Goal: Task Accomplishment & Management: Complete application form

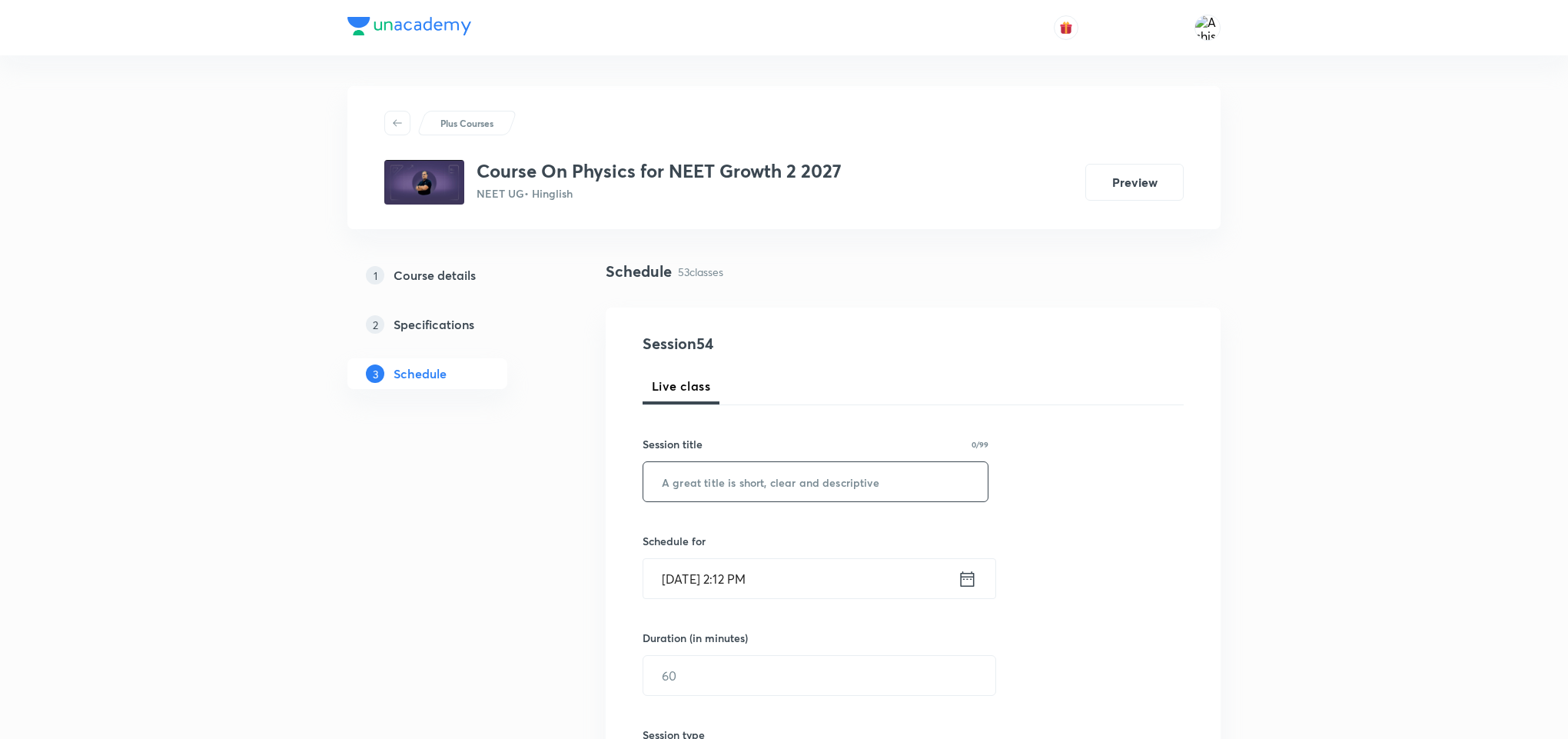
click at [806, 486] on input "text" at bounding box center [816, 481] width 344 height 39
paste input "Newton's Laws of Motion"
type input "Newton's Laws of Motion"
click at [697, 582] on input "Oct 8, 2025, 2:12 PM" at bounding box center [800, 578] width 314 height 39
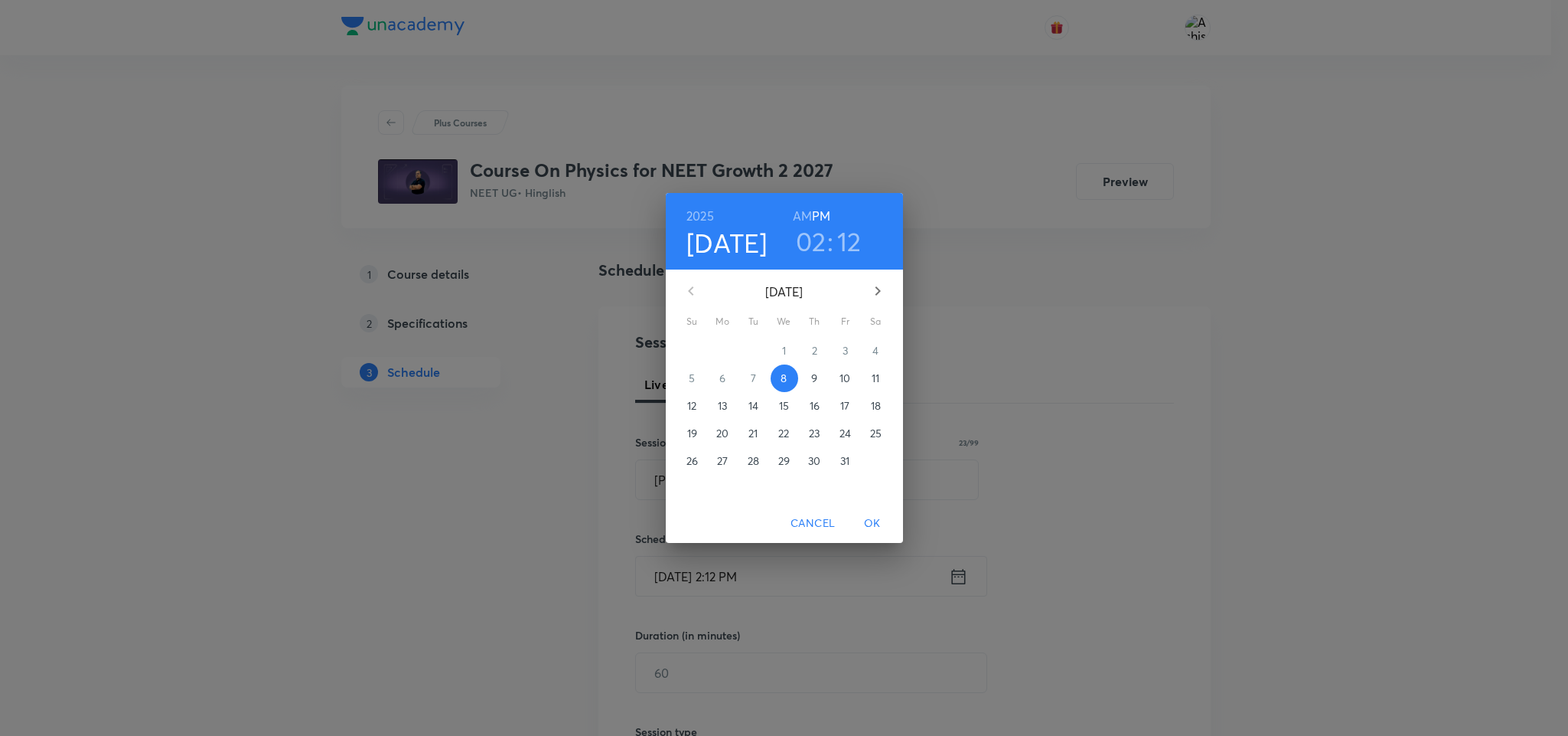
click at [824, 246] on h3 "02" at bounding box center [812, 240] width 31 height 32
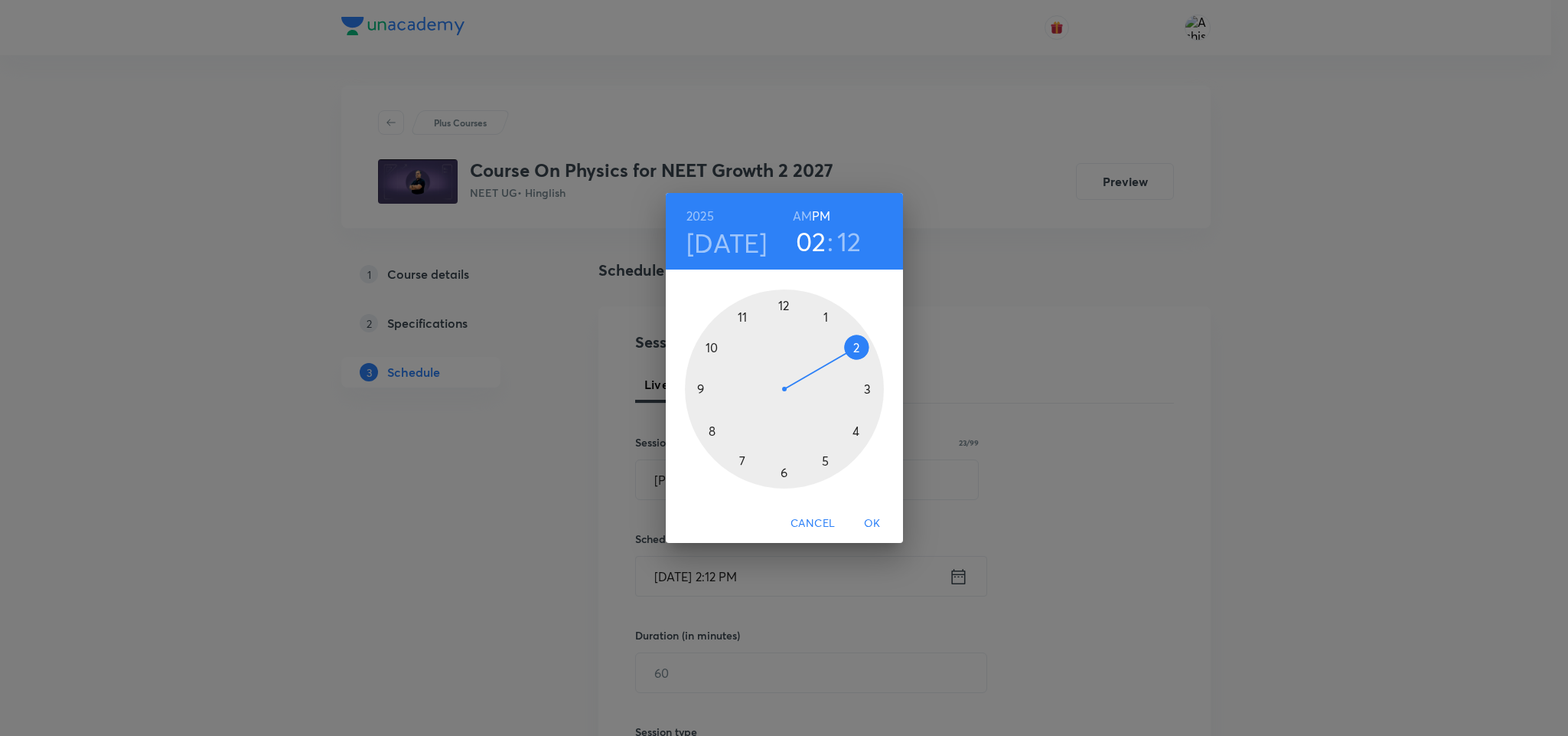
click at [867, 390] on div at bounding box center [784, 389] width 199 height 199
click at [781, 471] on div at bounding box center [784, 389] width 199 height 199
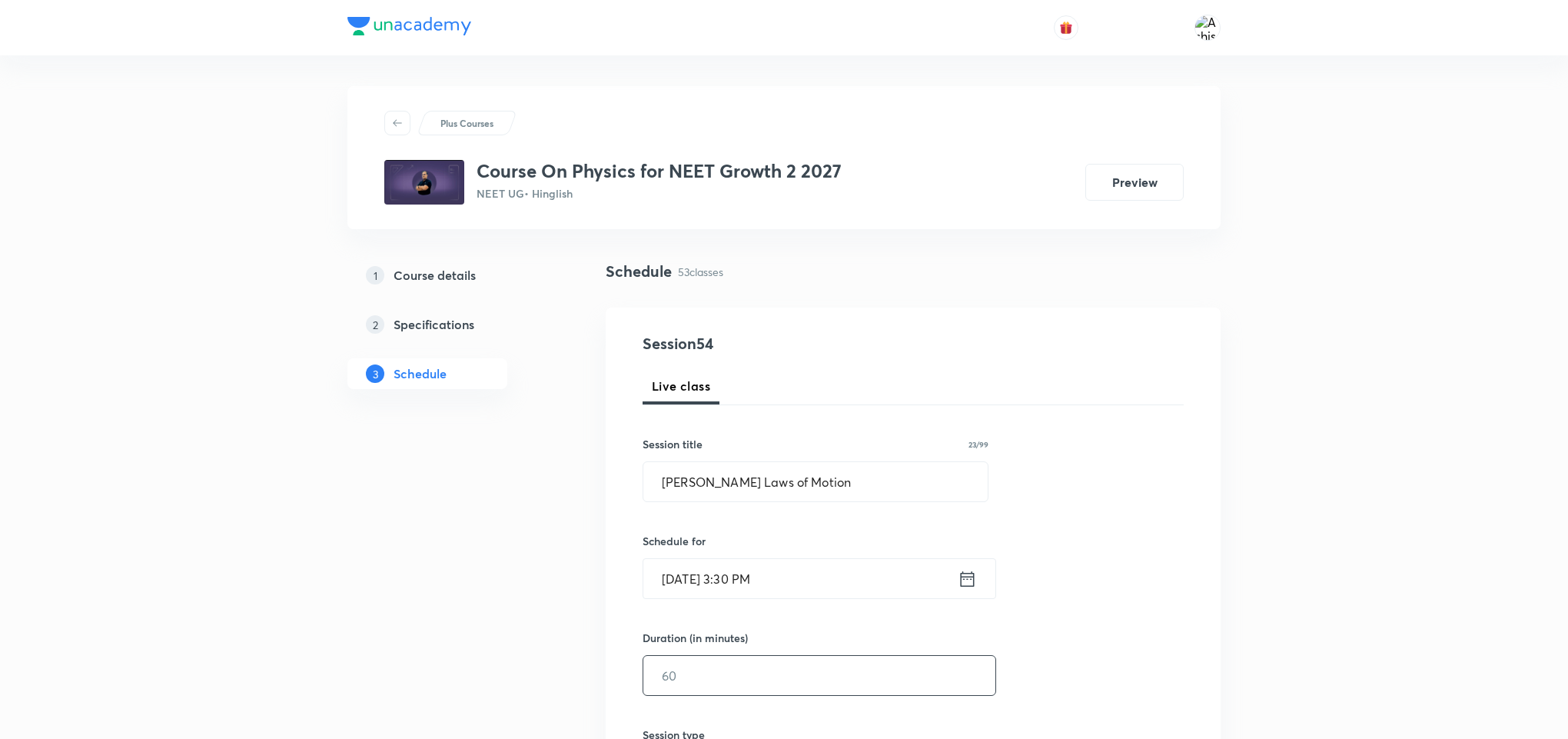
click at [738, 681] on input "text" at bounding box center [819, 675] width 352 height 39
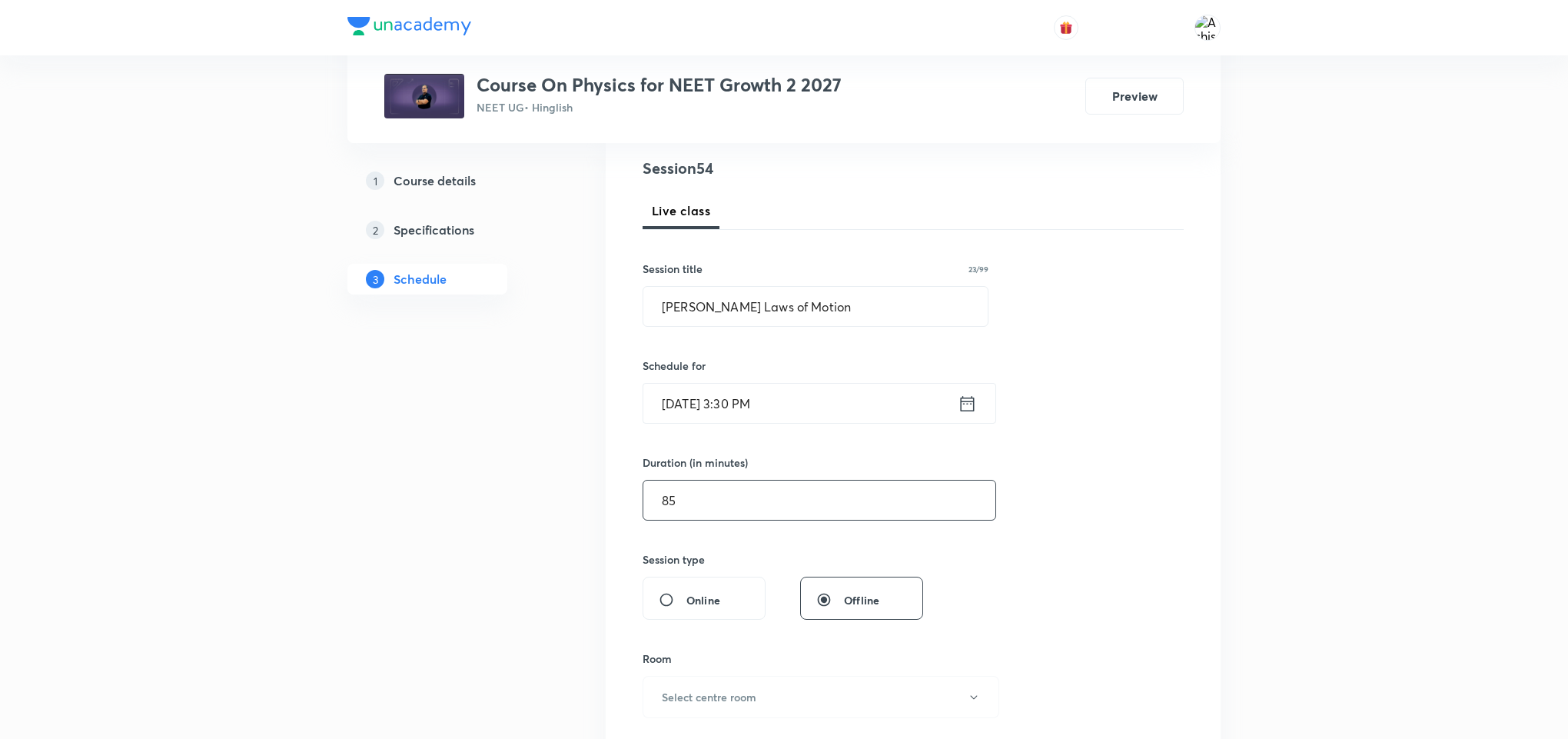
scroll to position [231, 0]
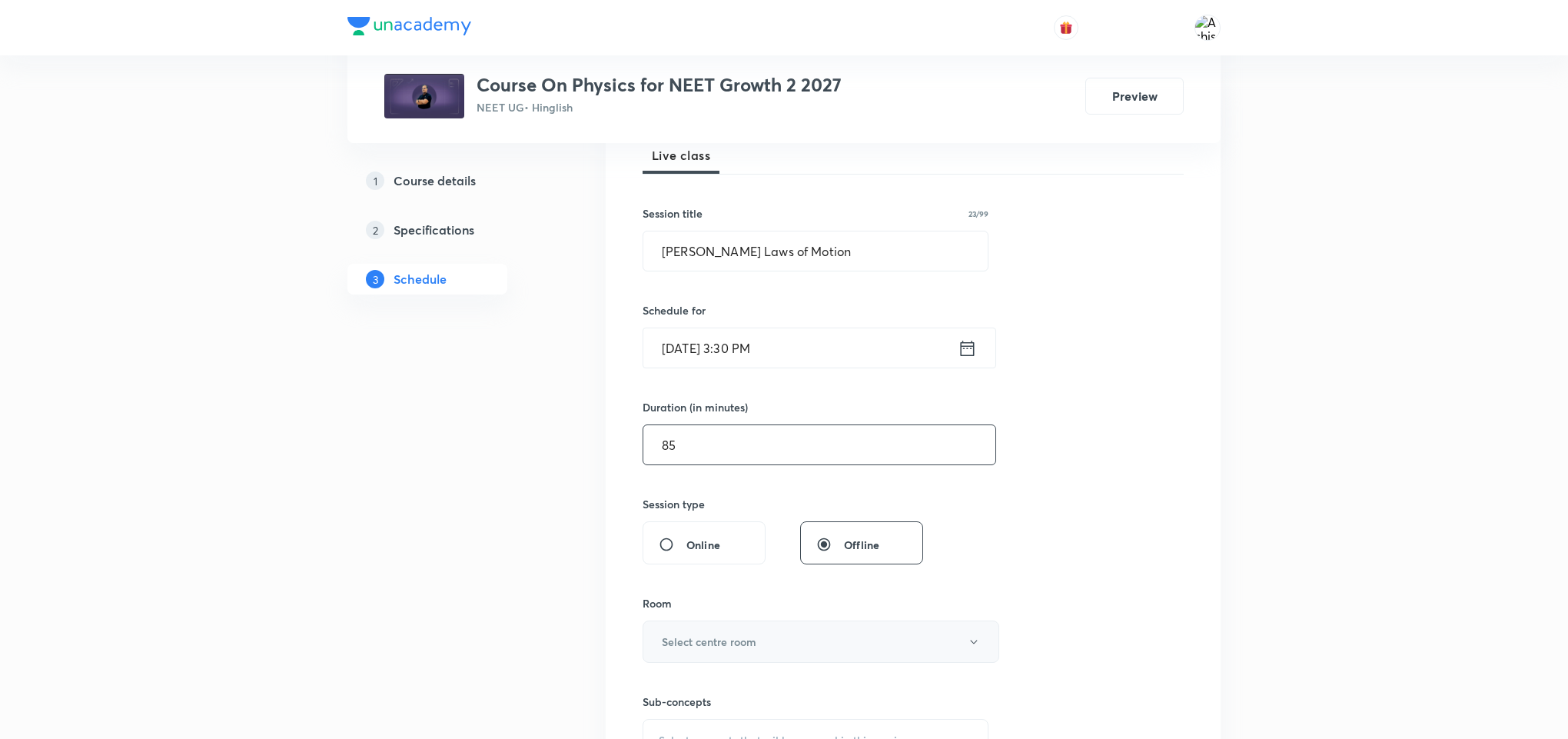
type input "85"
click at [746, 637] on h6 "Select centre room" at bounding box center [709, 641] width 94 height 16
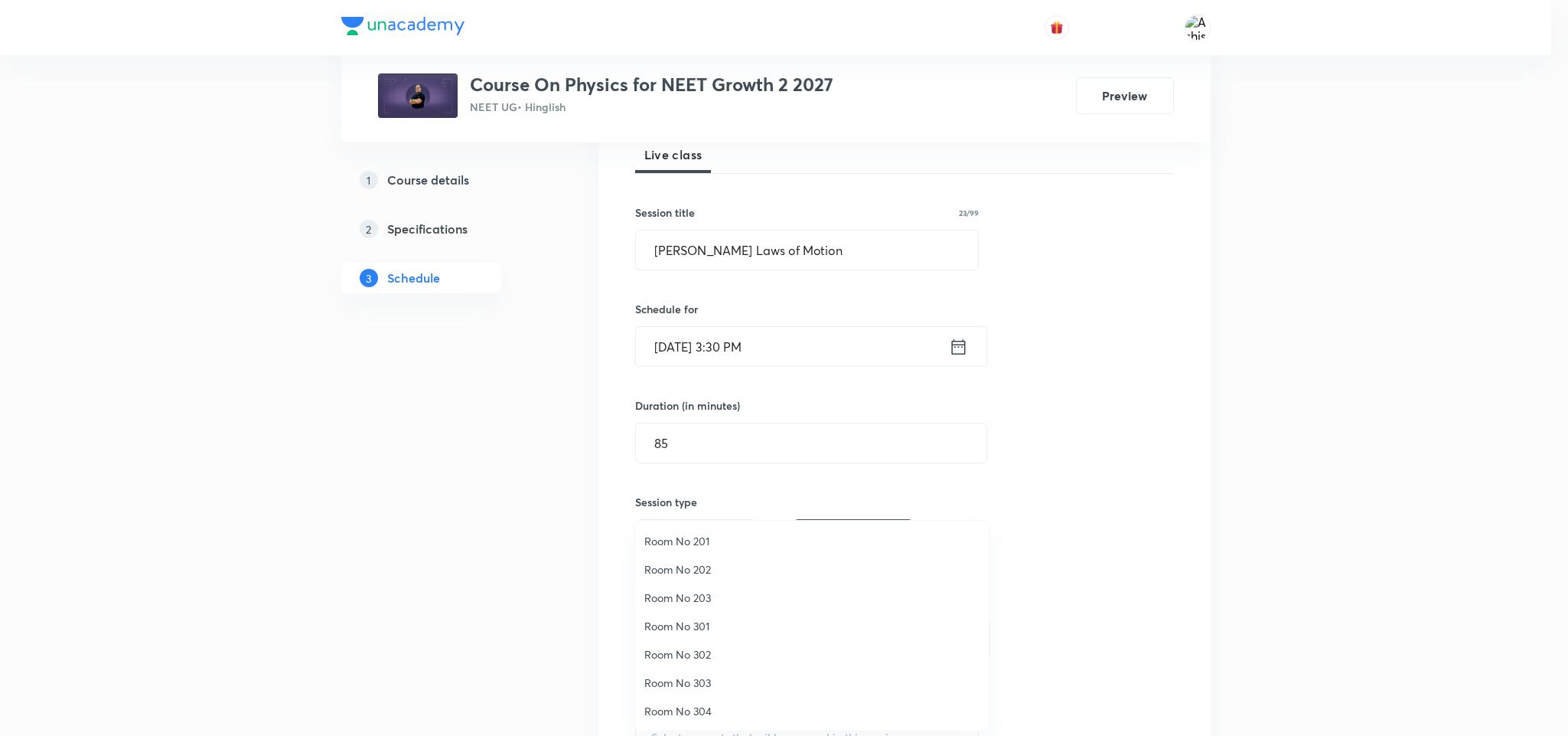
click at [692, 641] on li "Room No 302" at bounding box center [812, 654] width 353 height 28
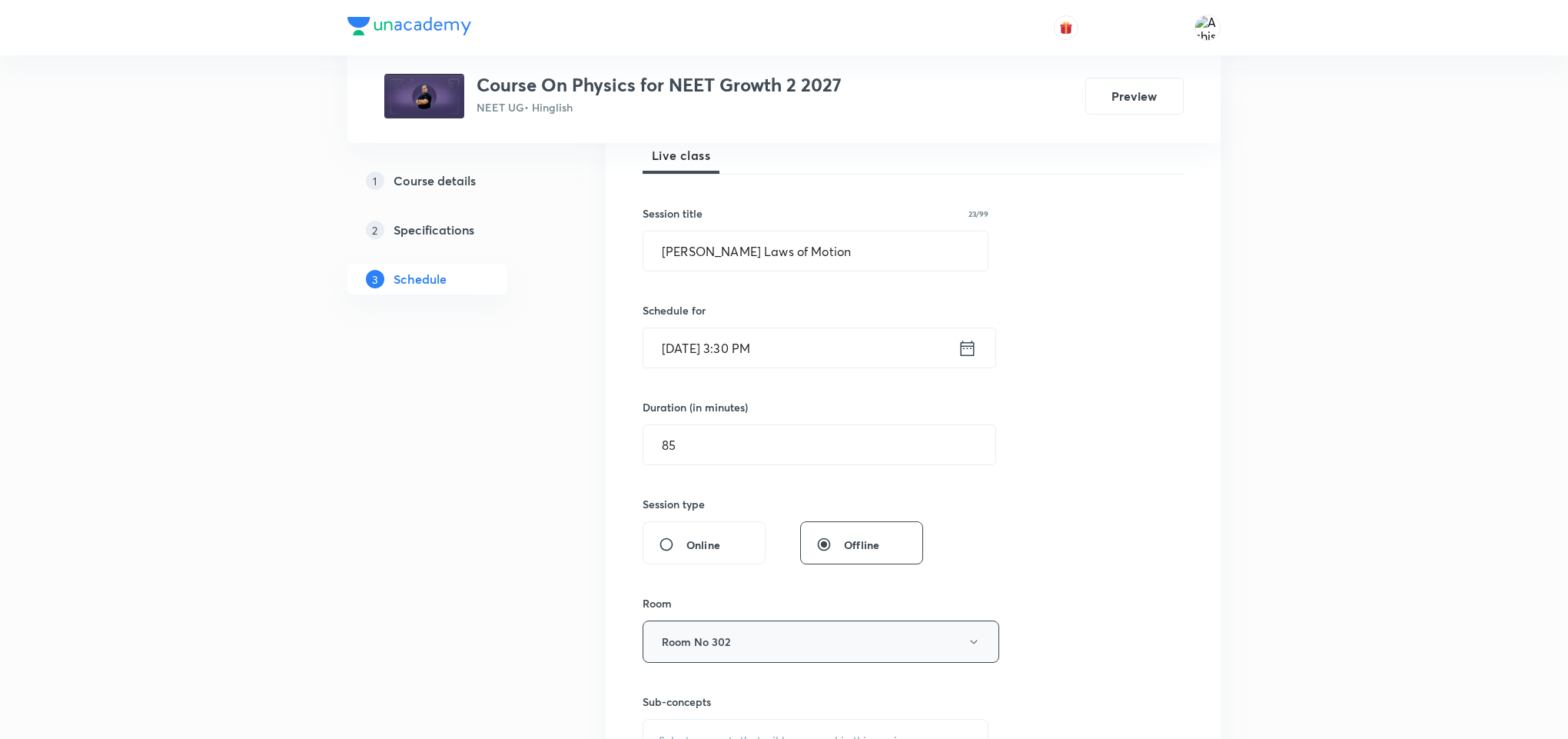
scroll to position [346, 0]
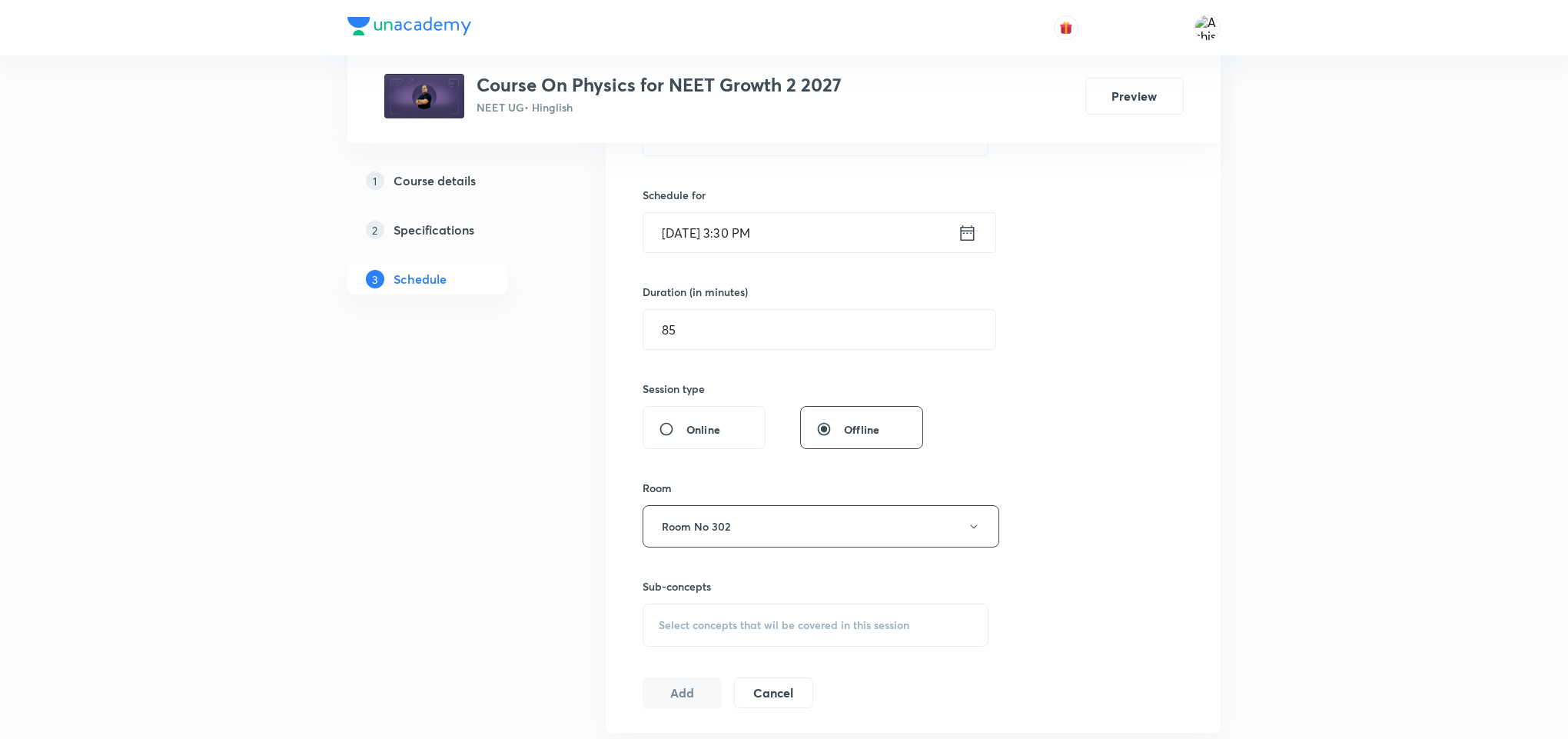
click at [702, 631] on span "Select concepts that wil be covered in this session" at bounding box center [784, 625] width 251 height 12
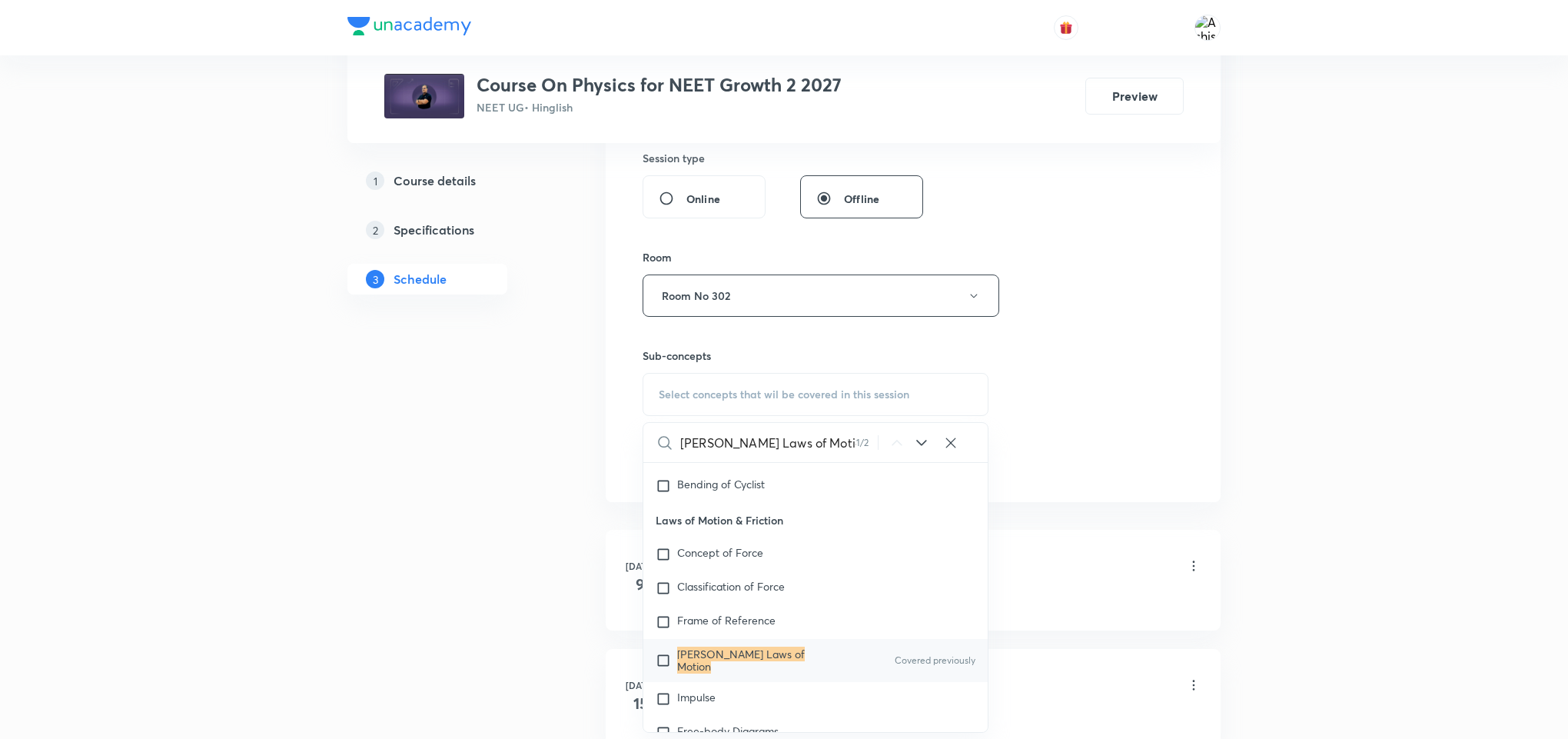
scroll to position [3011, 0]
type input "Newton's Laws of Motion"
click at [916, 447] on icon at bounding box center [922, 442] width 18 height 18
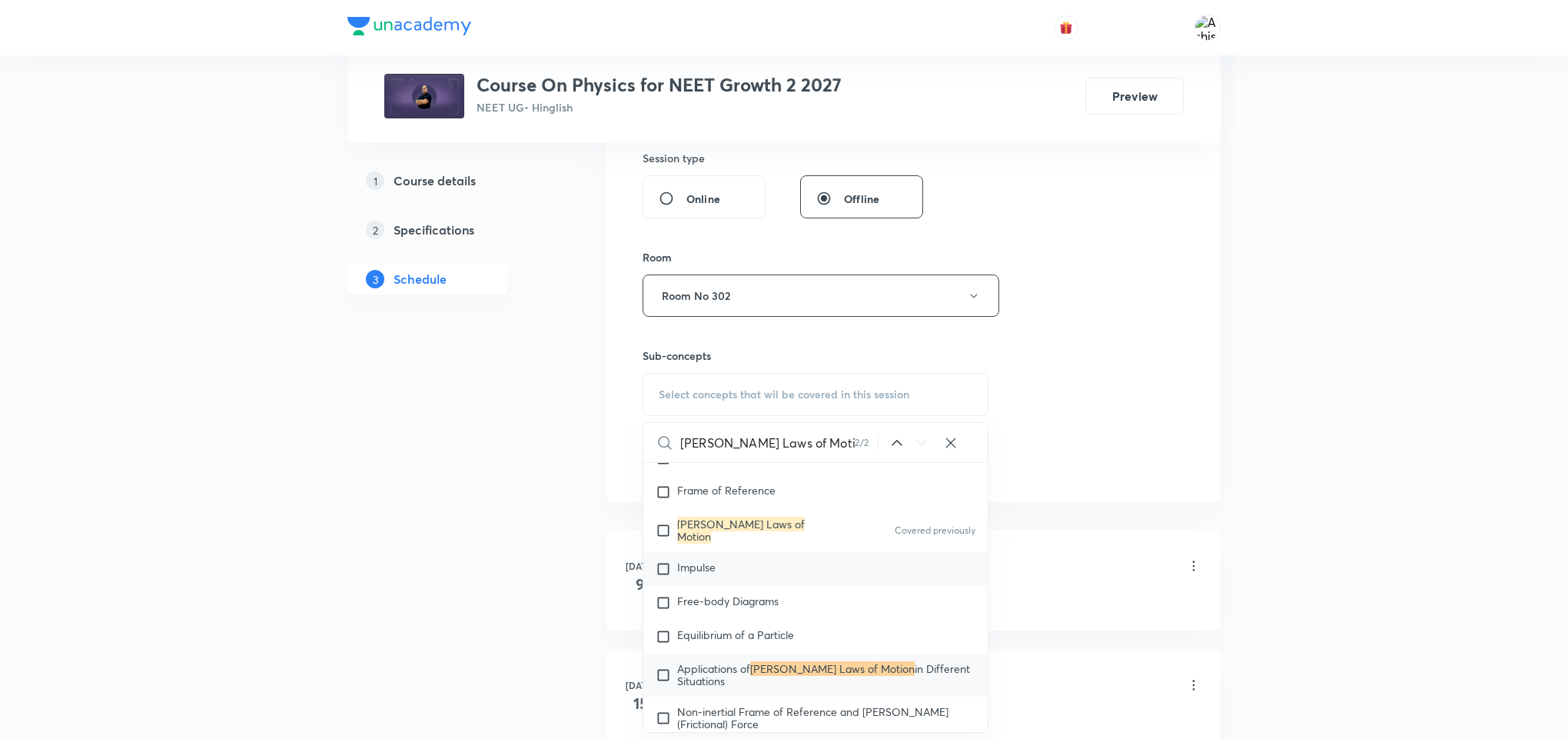
scroll to position [3146, 0]
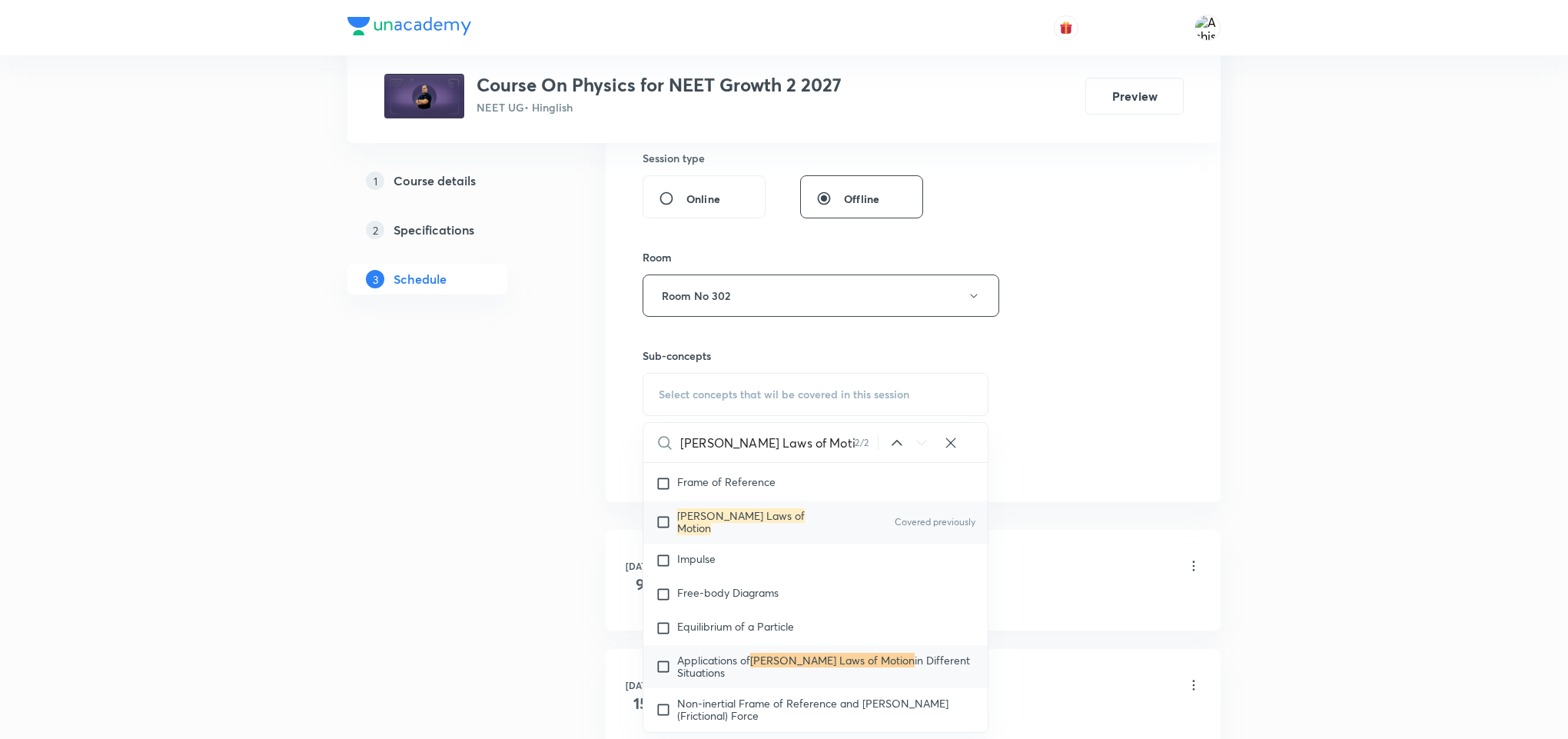
click at [815, 535] on div "Newton's Laws of Motion Covered previously" at bounding box center [816, 522] width 344 height 43
checkbox input "true"
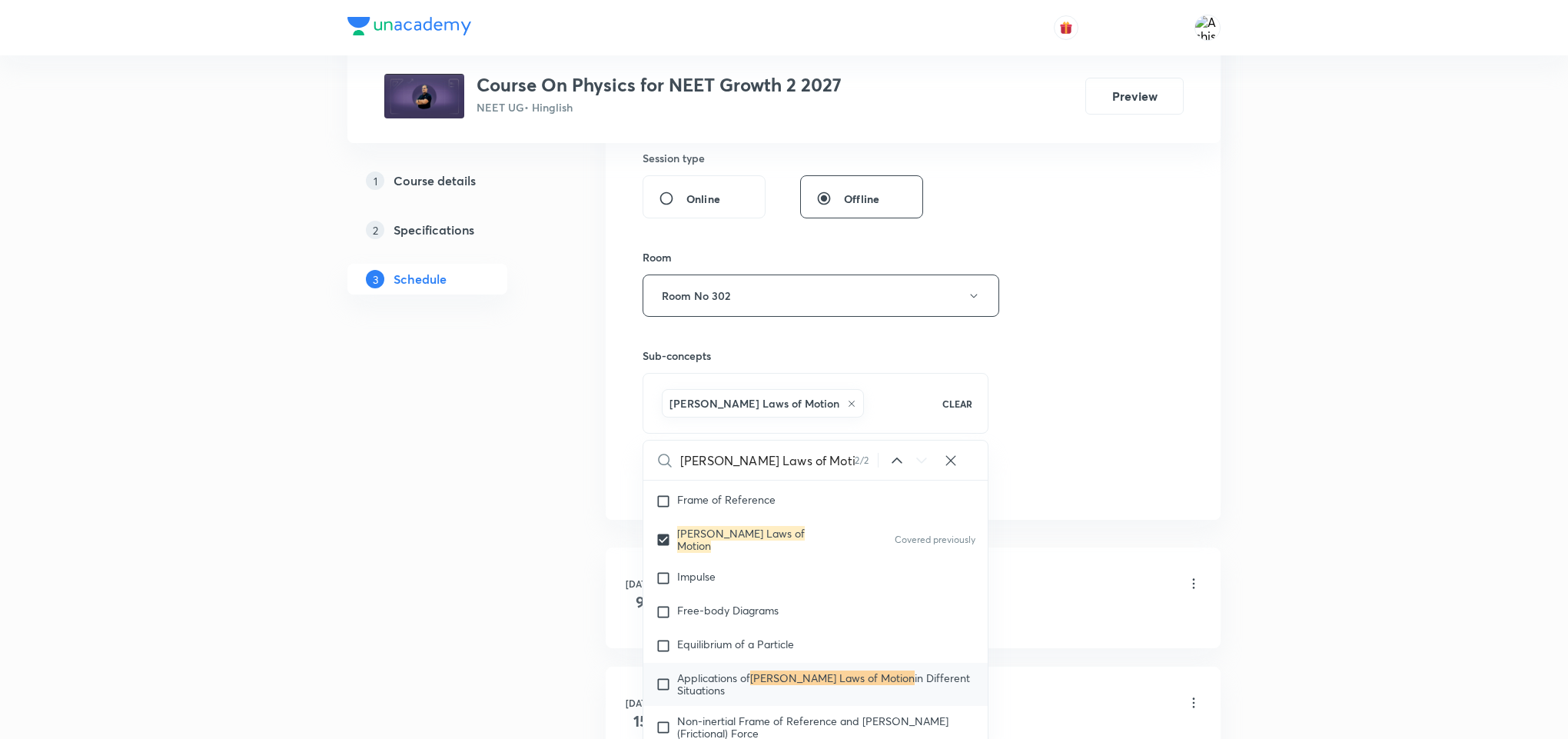
click at [1057, 451] on div "Session 54 Live class Session title 23/99 Newton's Laws of Motion ​ Schedule fo…" at bounding box center [913, 125] width 541 height 740
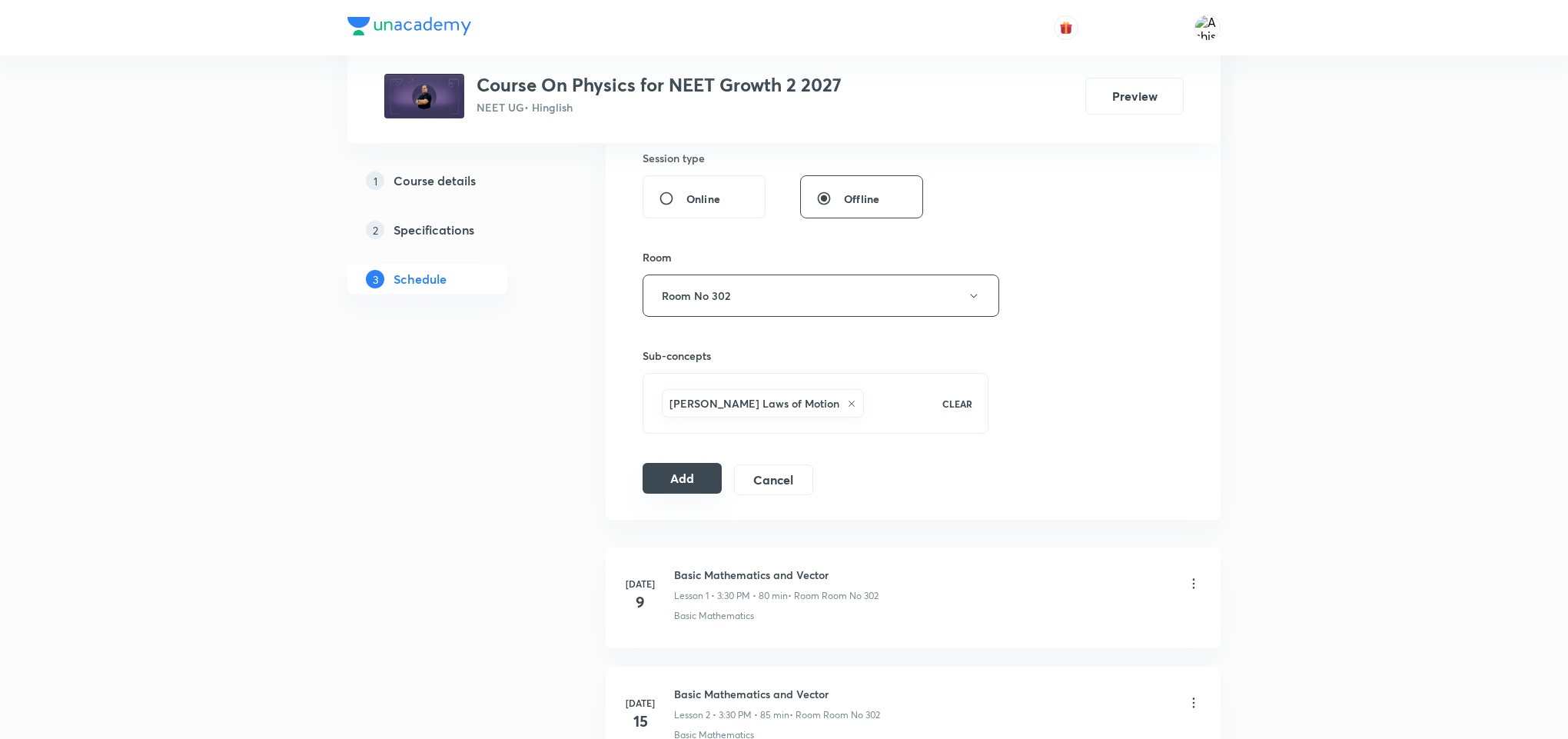
click at [699, 492] on button "Add" at bounding box center [683, 479] width 80 height 31
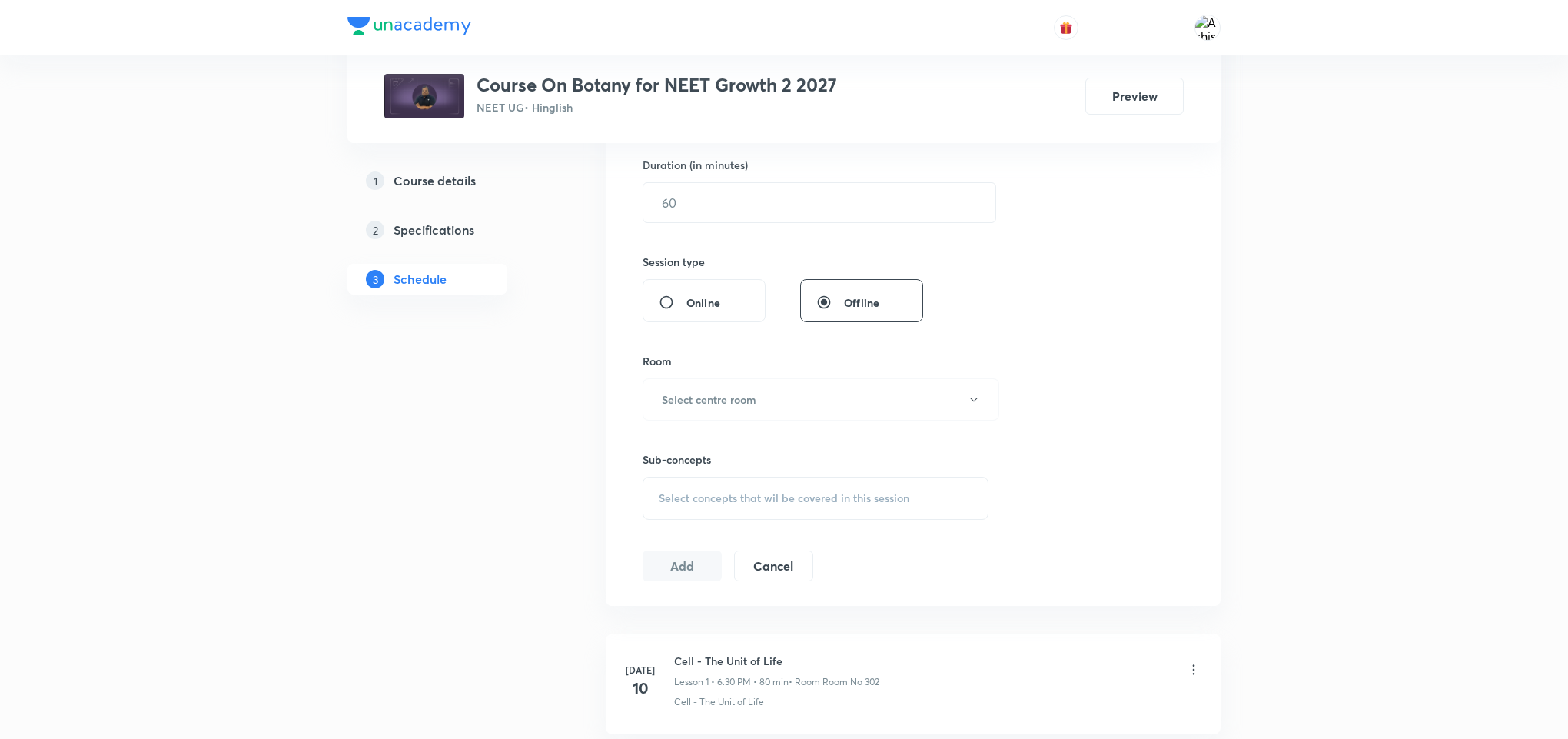
scroll to position [4454, 0]
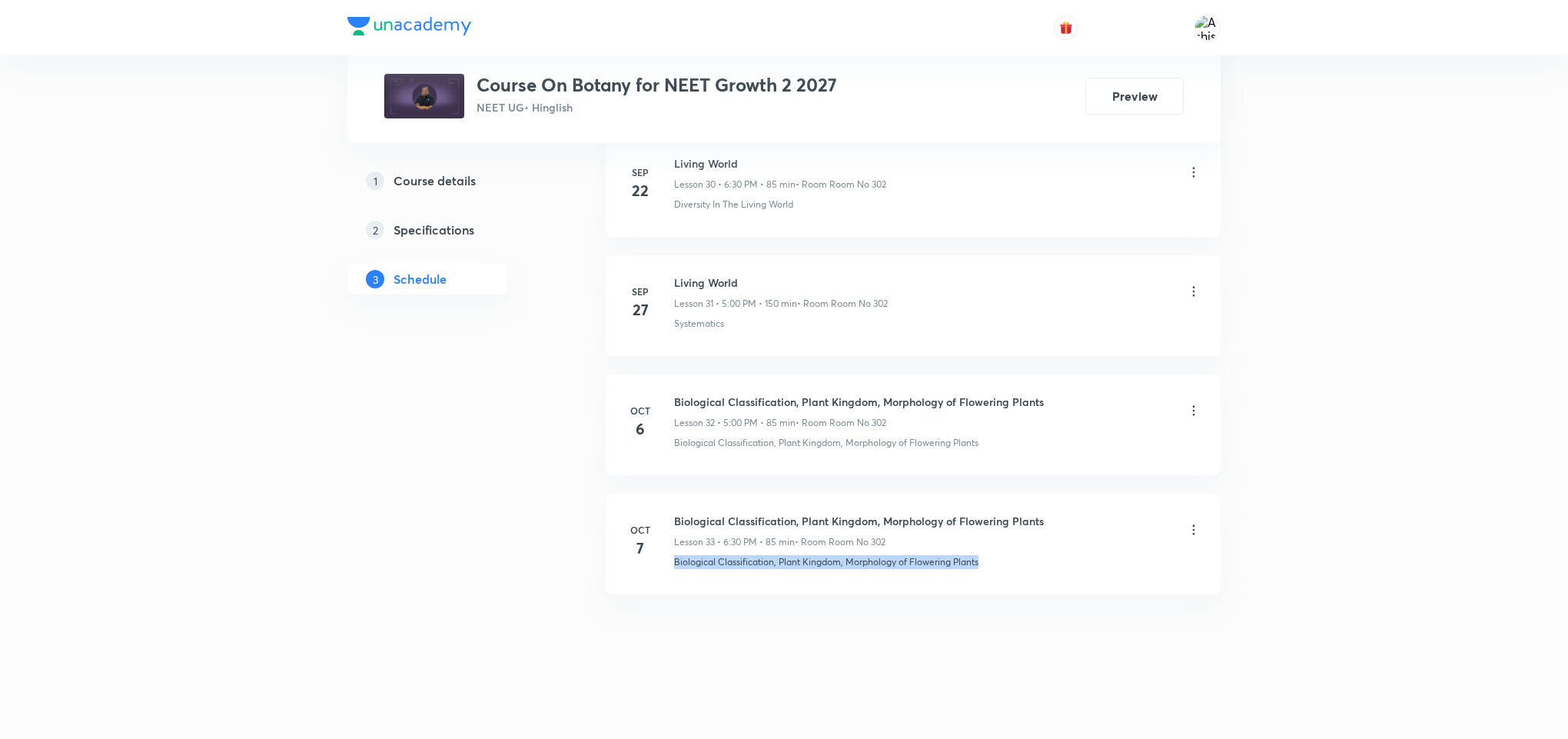
drag, startPoint x: 673, startPoint y: 568, endPoint x: 1096, endPoint y: 610, distance: 425.1
copy p "Biological Classification, Plant Kingdom, Morphology of Flowering Plants"
drag, startPoint x: 920, startPoint y: 669, endPoint x: 900, endPoint y: 333, distance: 336.6
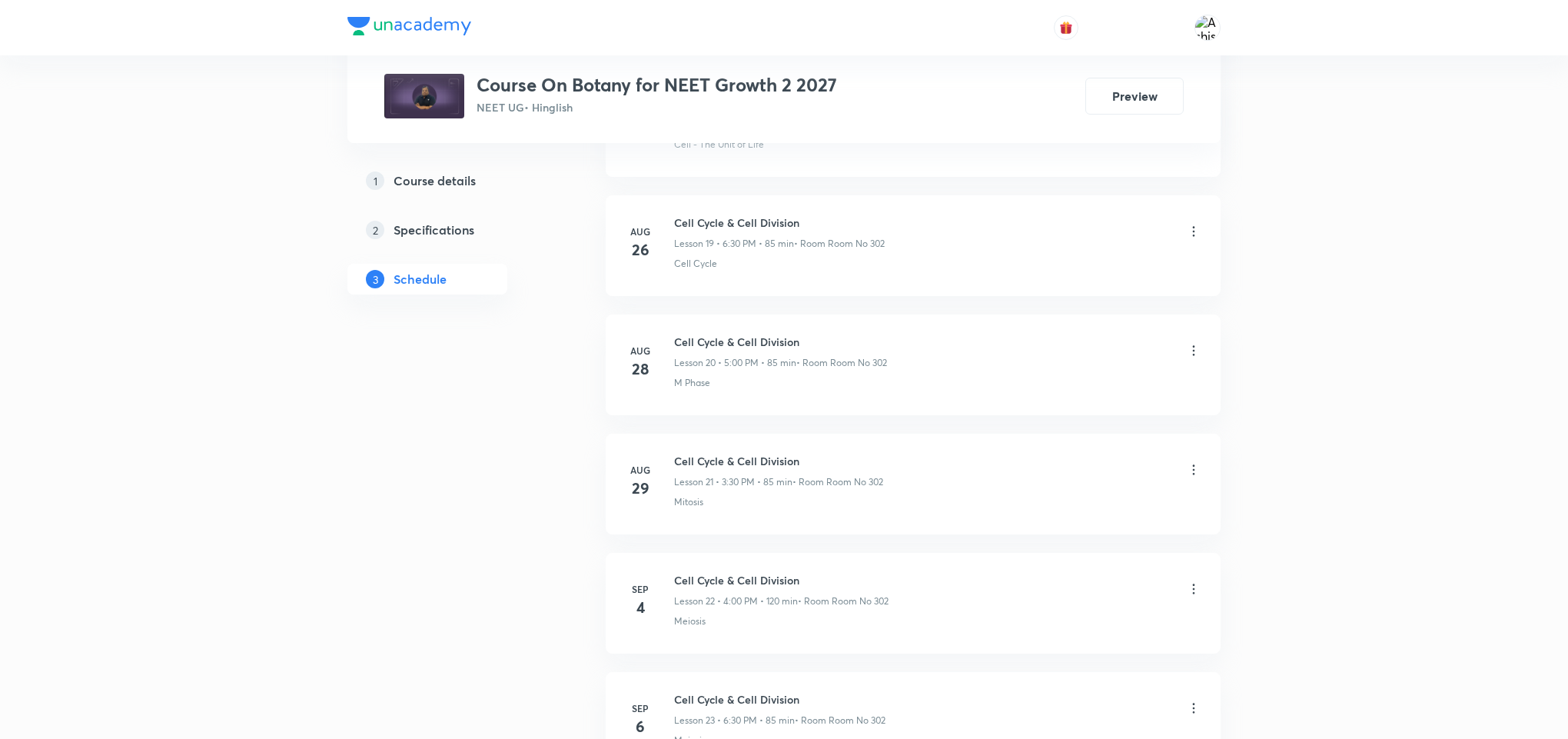
scroll to position [0, 0]
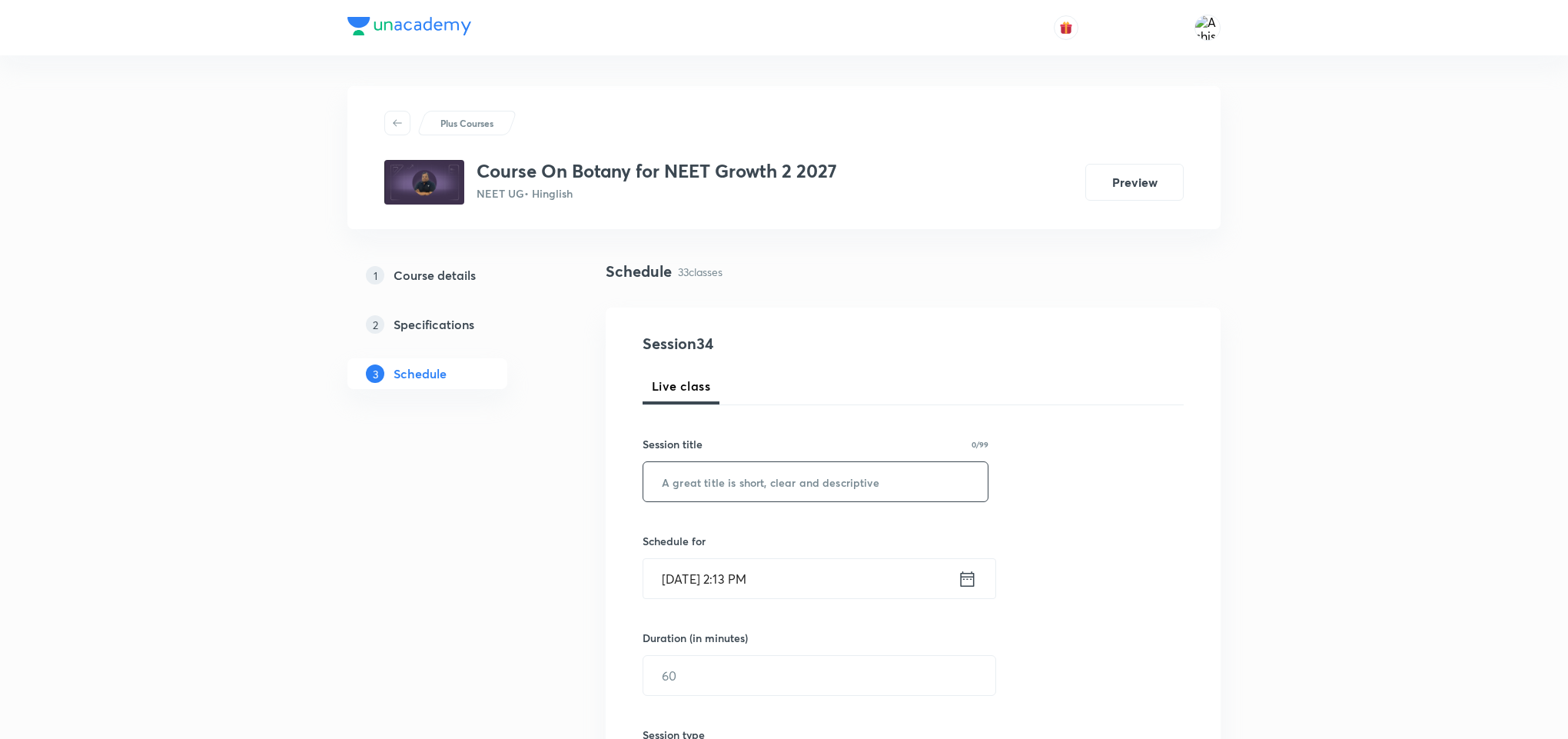
click at [809, 482] on input "text" at bounding box center [816, 481] width 344 height 39
paste input "Biological Classification, Plant Kingdom, Morphology of Flowering Plants"
type input "Biological Classification, Plant Kingdom, Morphology of Flowering Plants"
click at [678, 590] on input "Oct 8, 2025, 2:13 PM" at bounding box center [800, 578] width 314 height 39
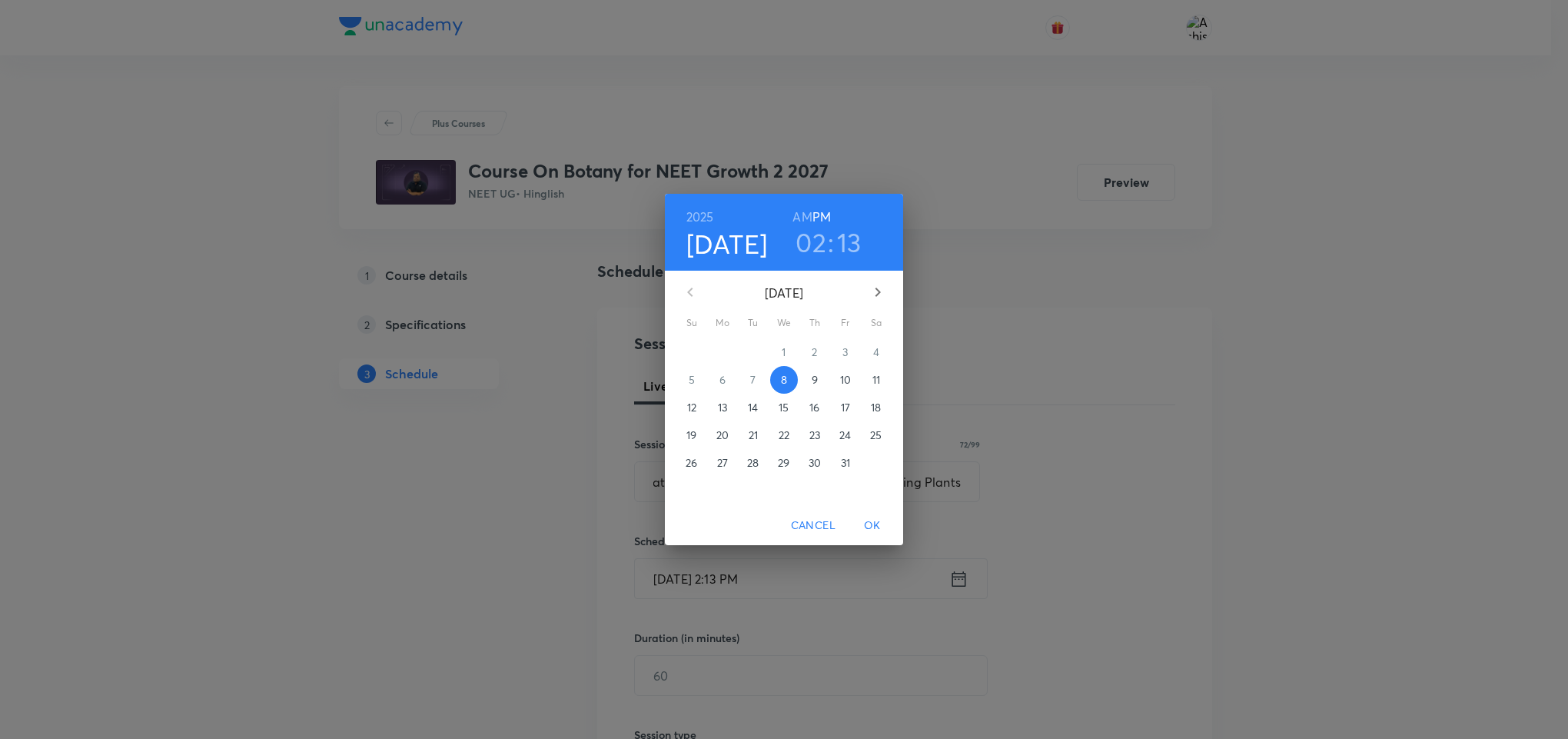
scroll to position [0, 0]
click at [794, 376] on span "8" at bounding box center [788, 380] width 28 height 16
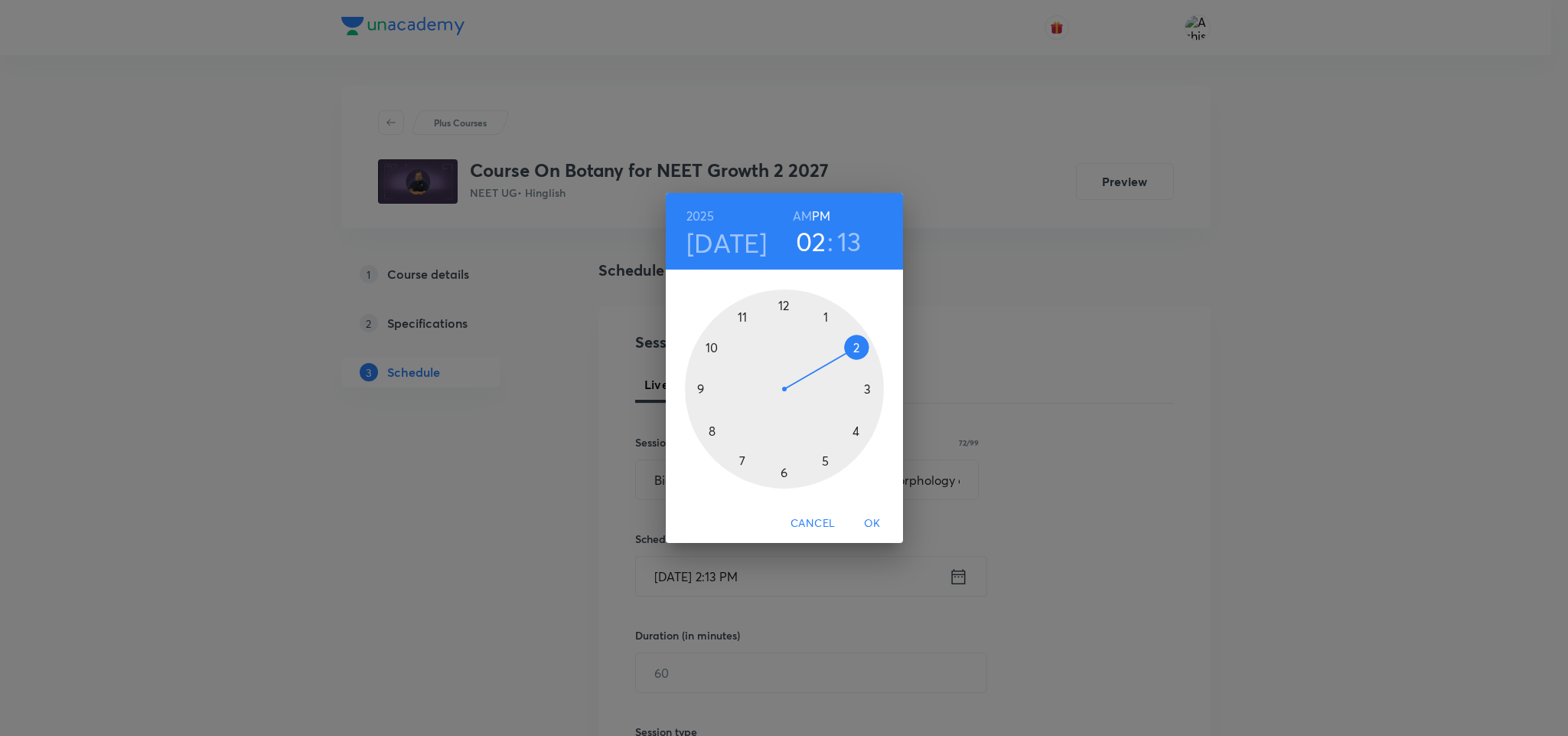
click at [825, 460] on div at bounding box center [784, 389] width 199 height 199
click at [779, 304] on div at bounding box center [784, 389] width 199 height 199
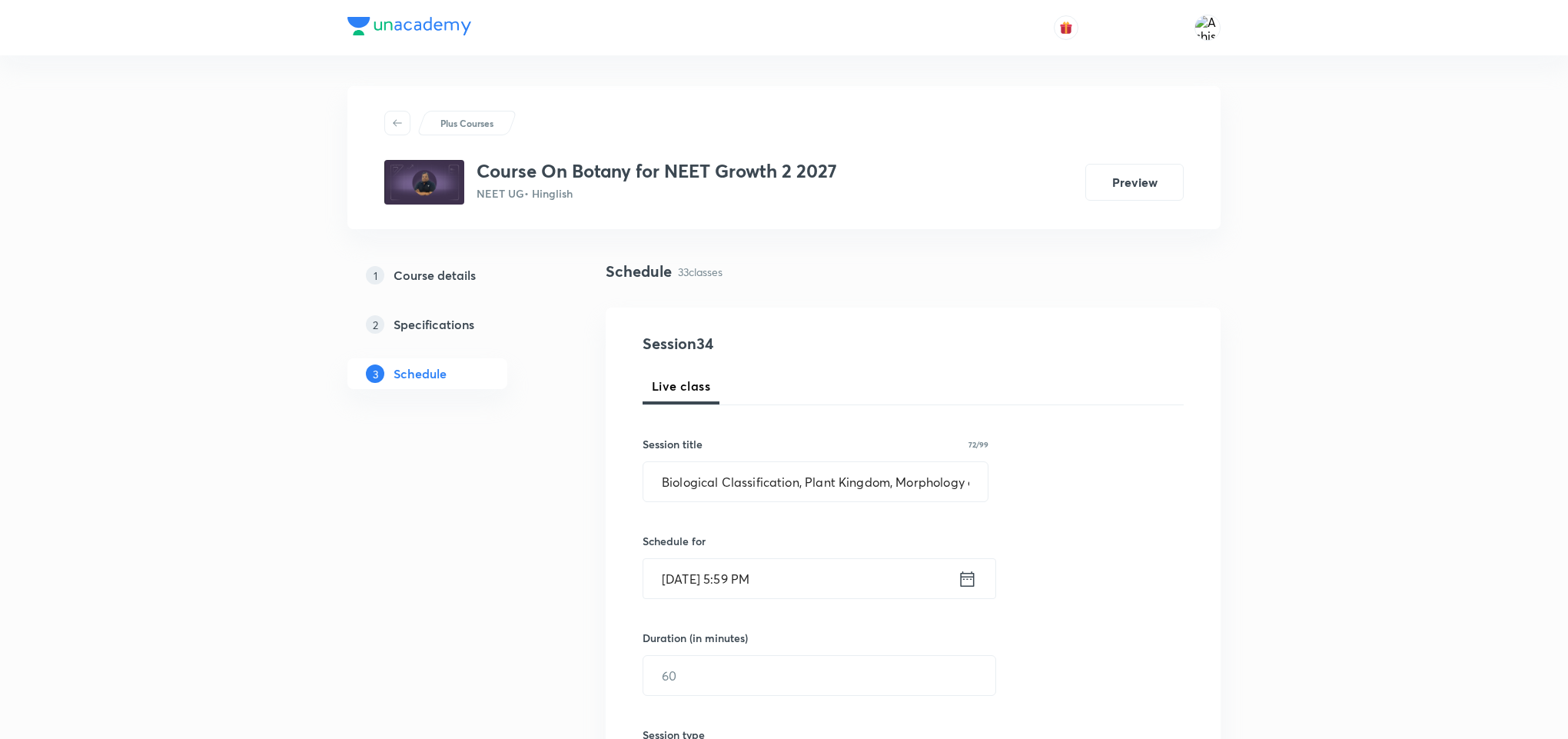
click at [753, 575] on input "Oct 8, 2025, 5:59 PM" at bounding box center [800, 578] width 314 height 39
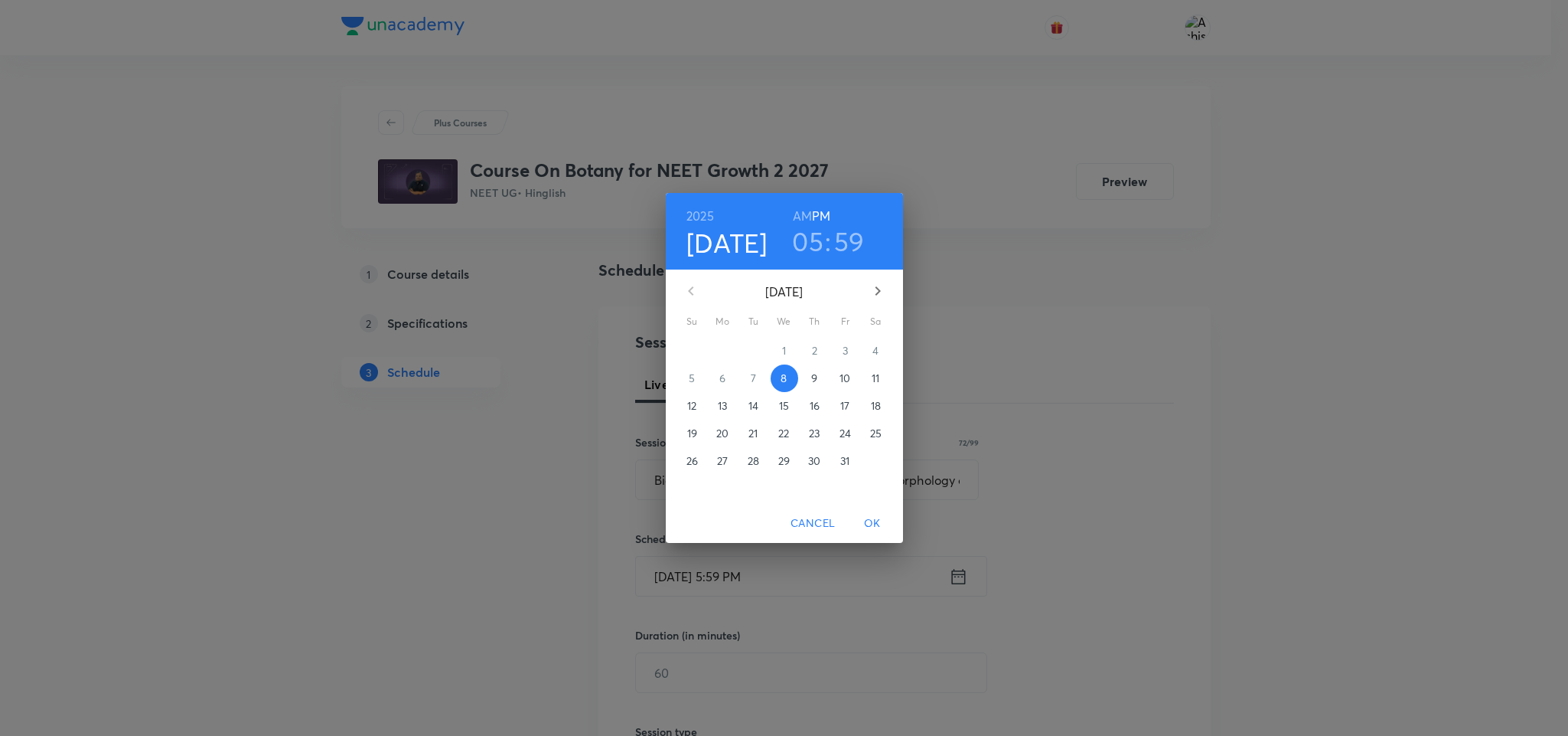
click at [843, 237] on h3 "59" at bounding box center [849, 240] width 31 height 32
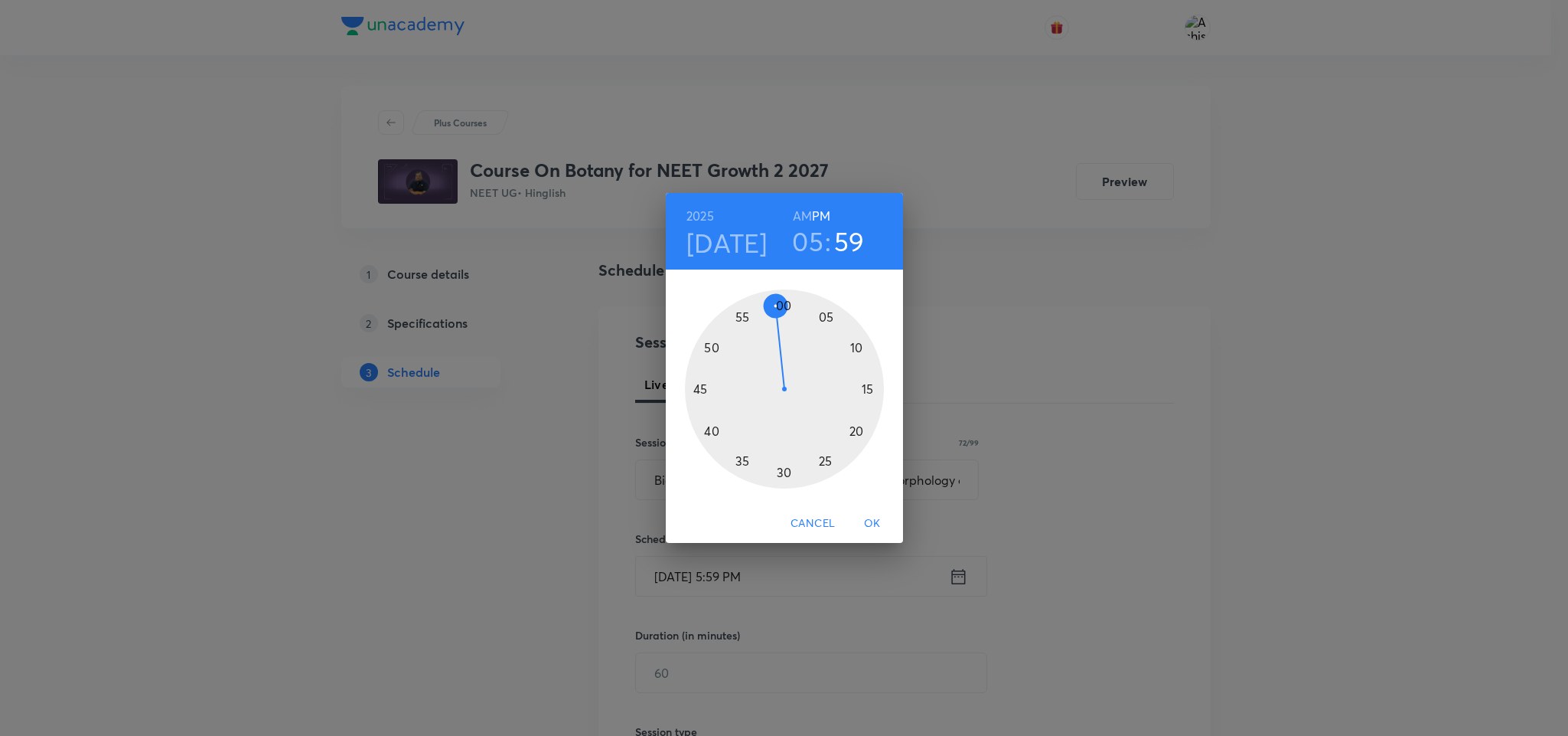
click at [786, 305] on div at bounding box center [784, 389] width 199 height 199
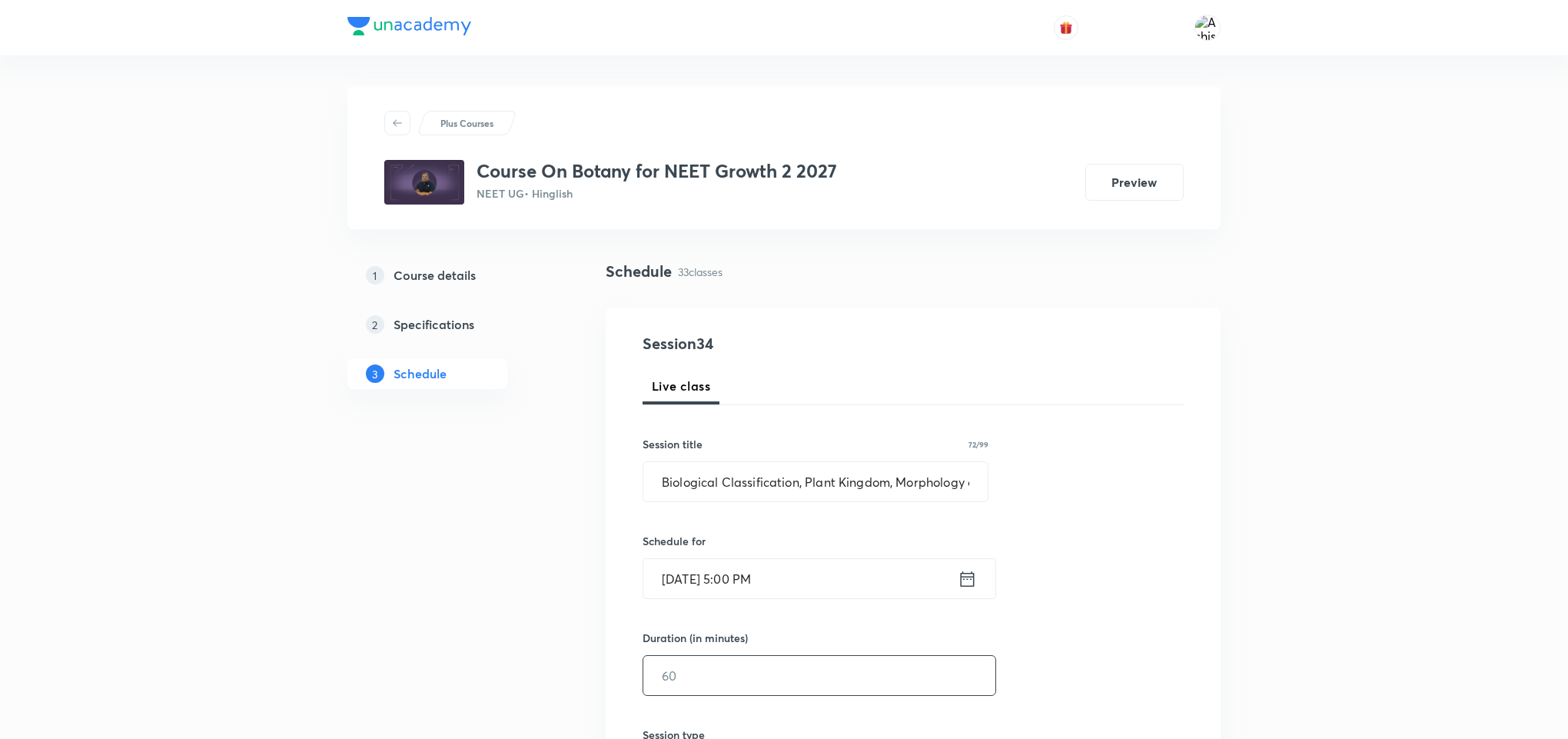
click at [750, 665] on input "text" at bounding box center [819, 675] width 352 height 39
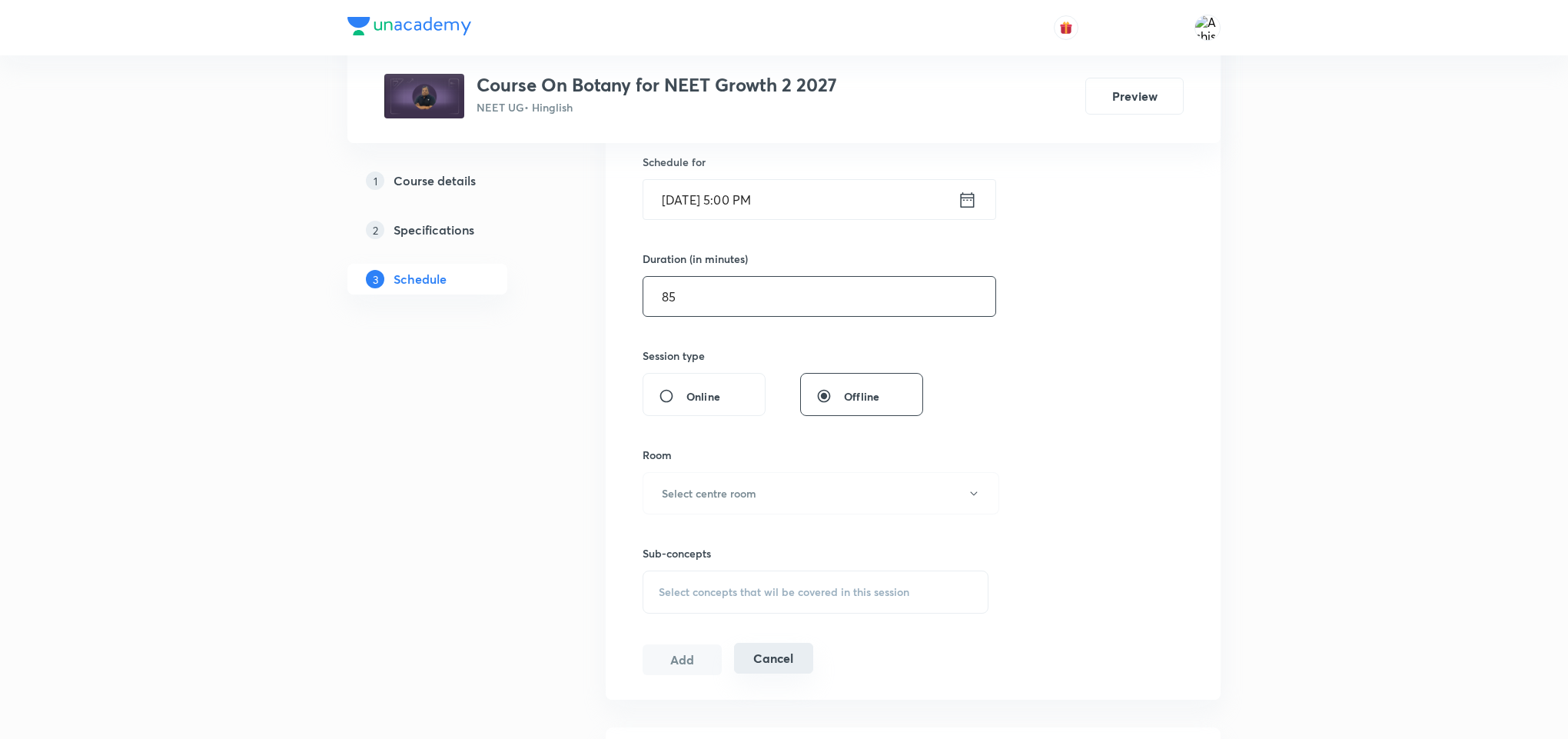
scroll to position [461, 0]
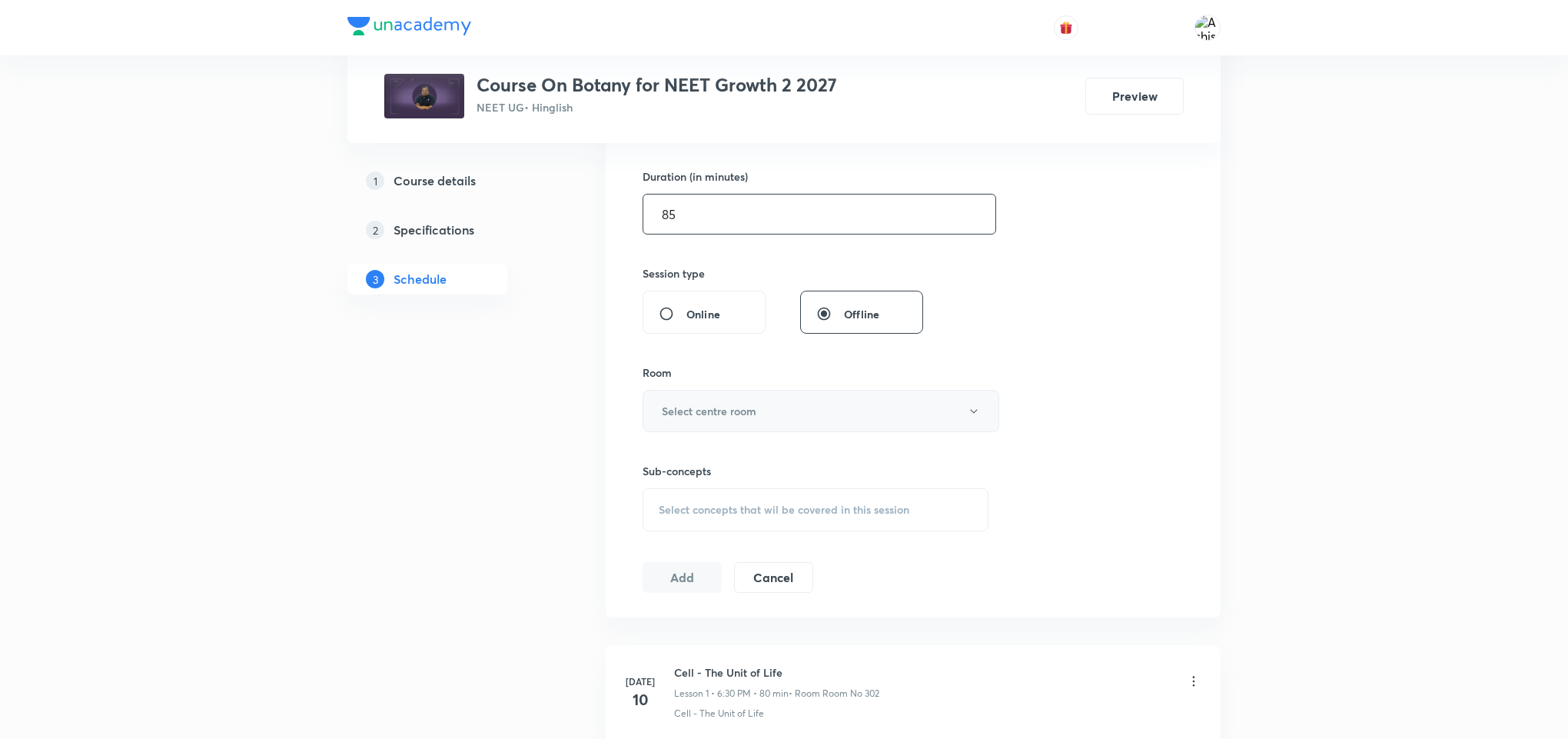
type input "85"
click at [734, 402] on button "Select centre room" at bounding box center [821, 410] width 357 height 42
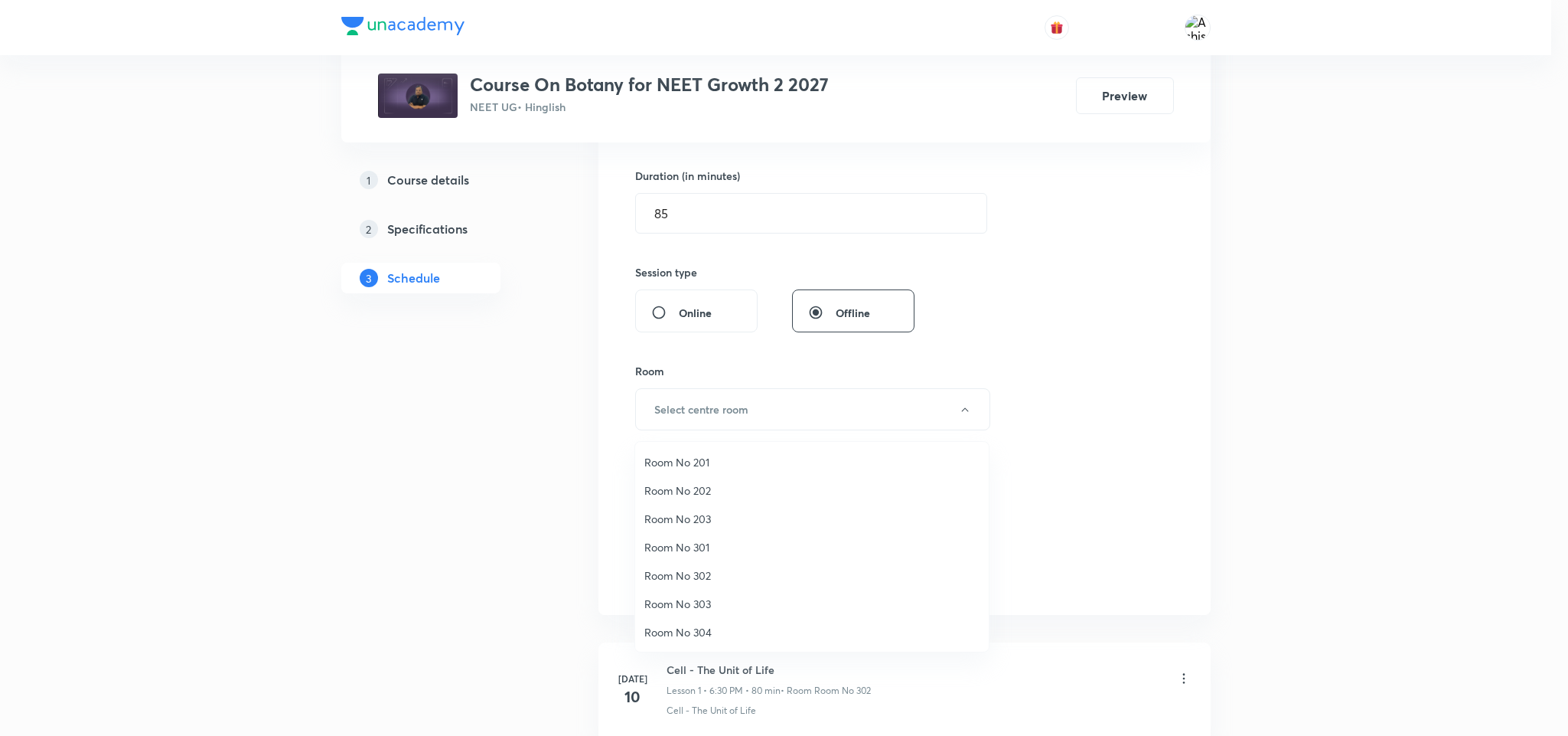
drag, startPoint x: 705, startPoint y: 568, endPoint x: 870, endPoint y: 473, distance: 190.4
click at [719, 567] on span "Room No 302" at bounding box center [812, 575] width 335 height 16
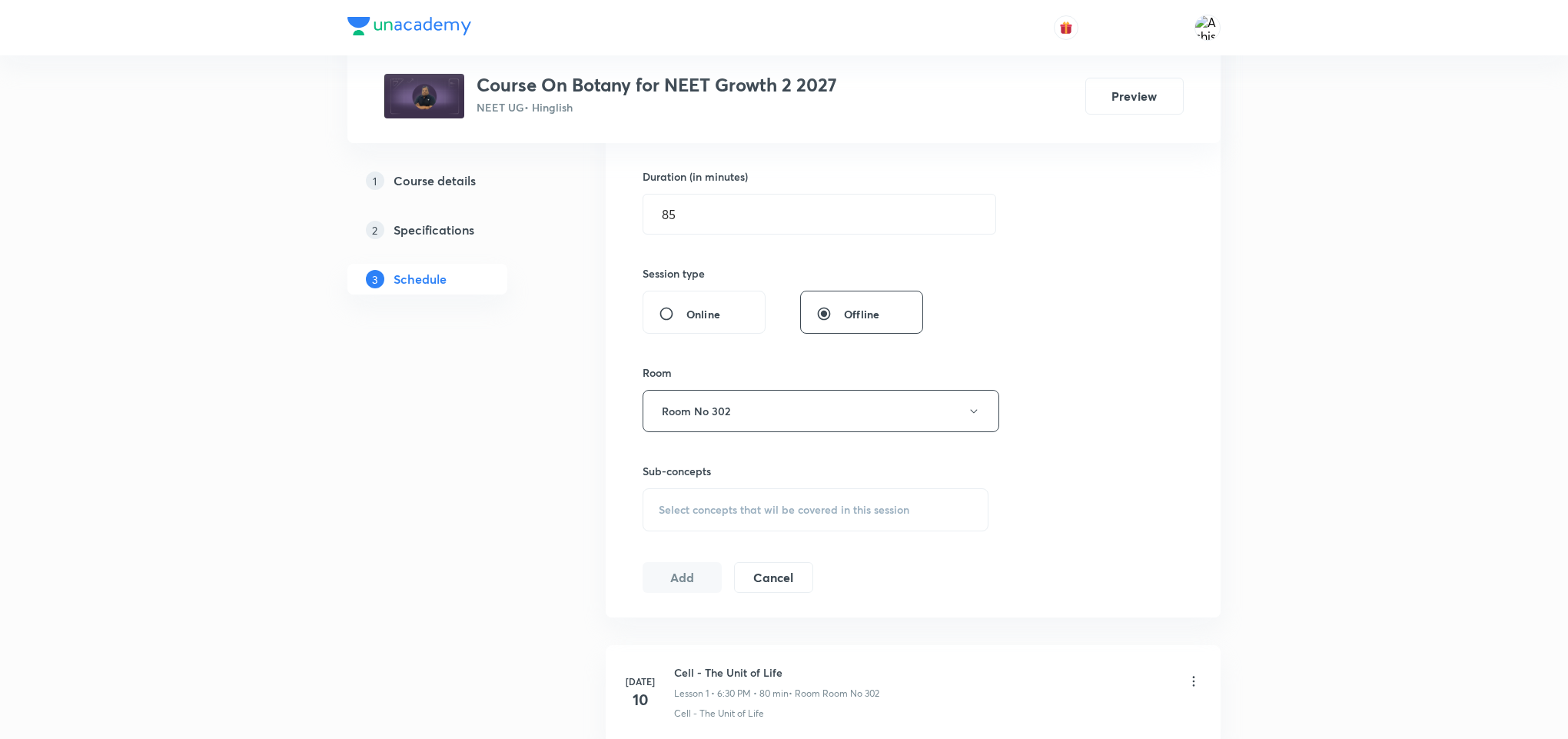
click at [807, 513] on span "Select concepts that wil be covered in this session" at bounding box center [784, 510] width 251 height 12
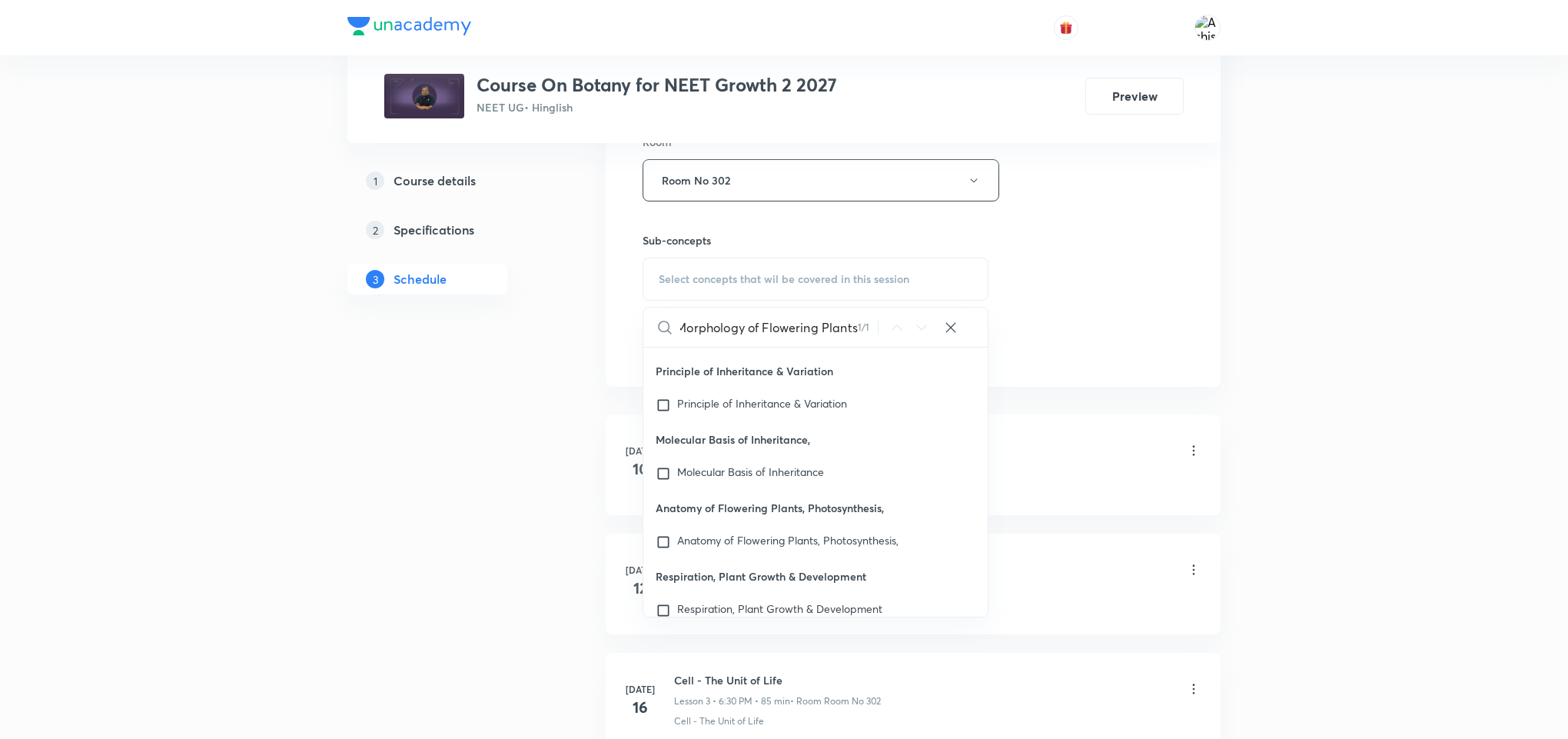
scroll to position [70739, 0]
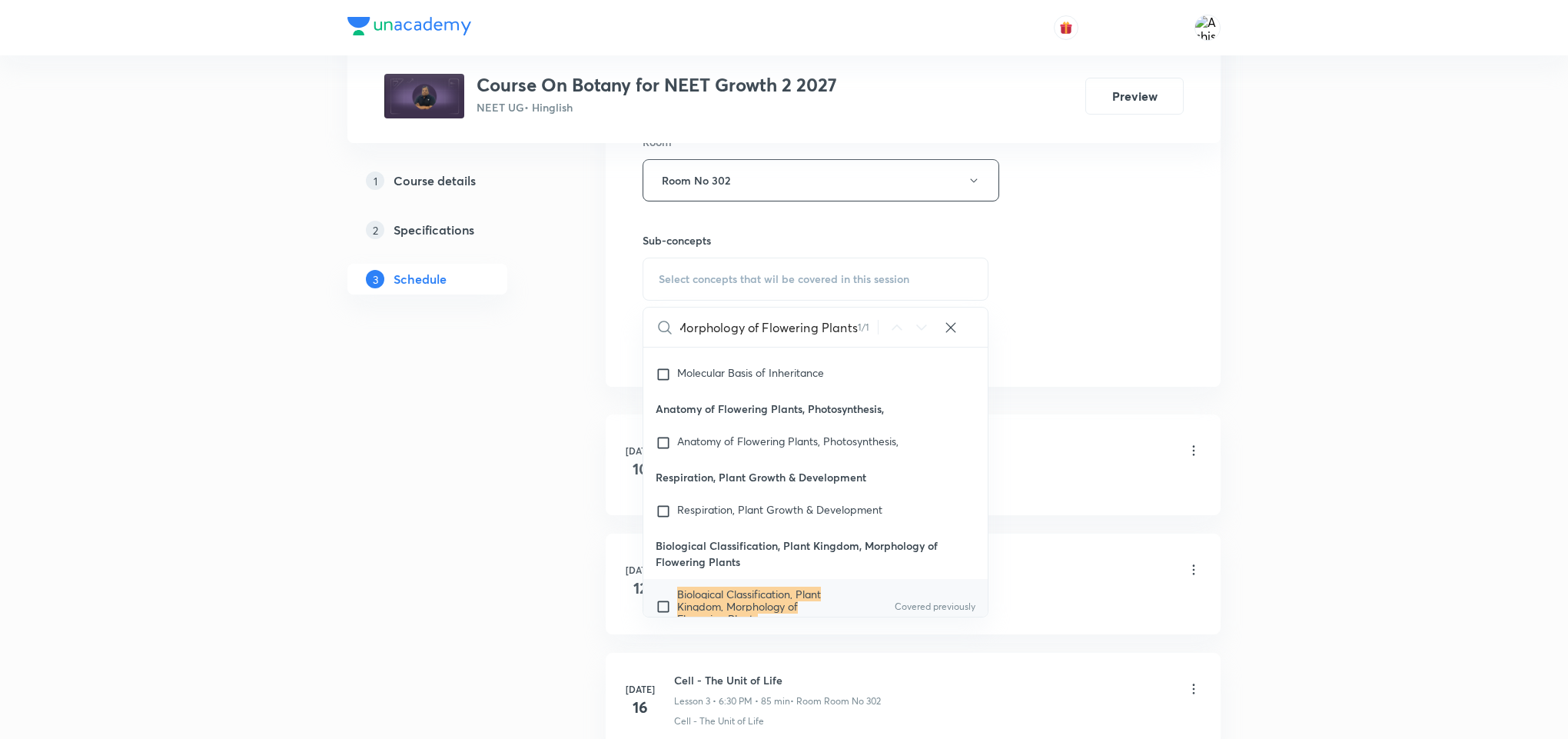
type input "Biological Classification, Plant Kingdom, Morphology of Flowering Plants"
click at [743, 587] on mark "Biological Classification, Plant Kingdom, Morphology of Flowering Plants" at bounding box center [749, 606] width 144 height 39
click at [1124, 362] on div "Session 34 Live class Session title 72/99 Biological Classification, Plant King…" at bounding box center [913, 1] width 541 height 722
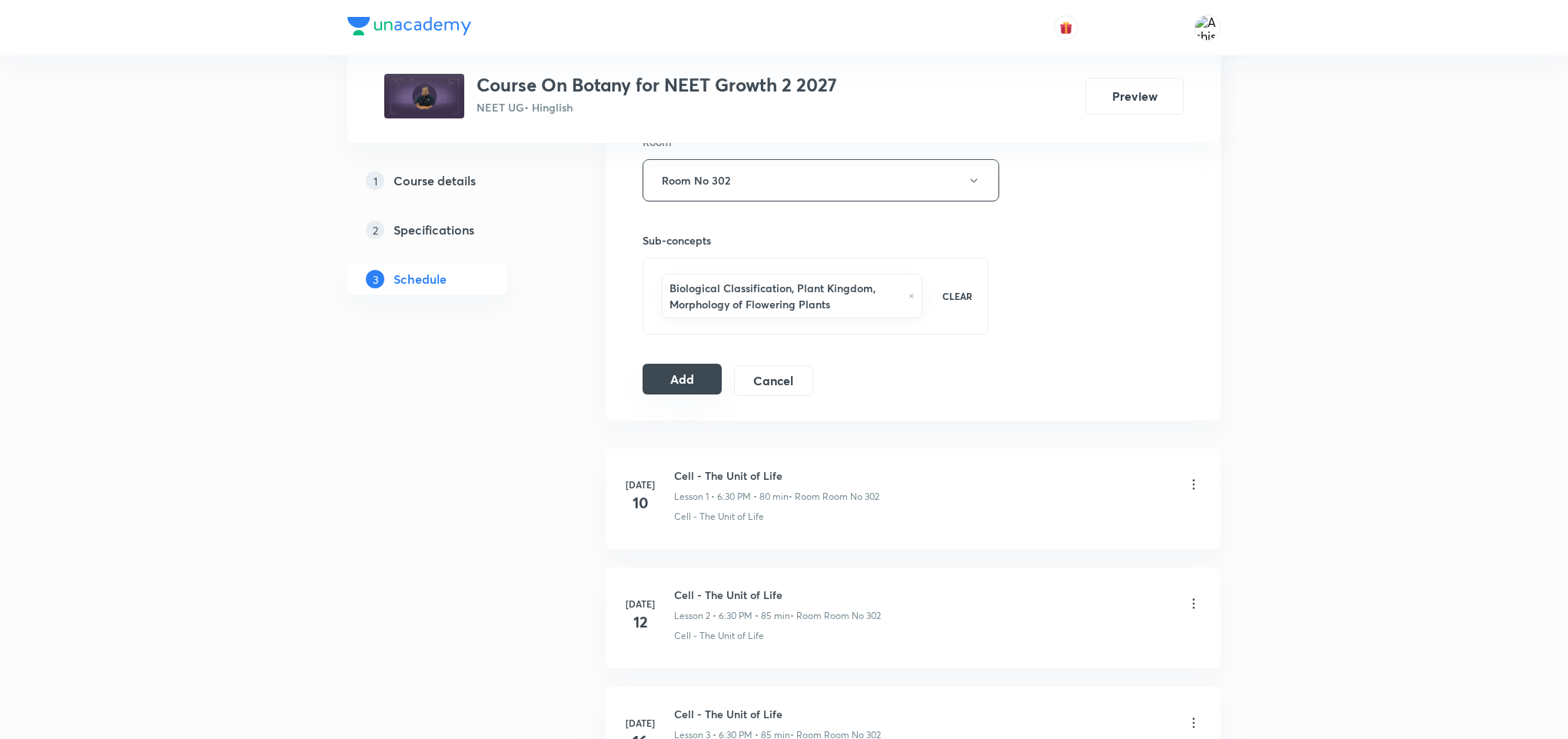
click at [691, 392] on button "Add" at bounding box center [683, 379] width 80 height 31
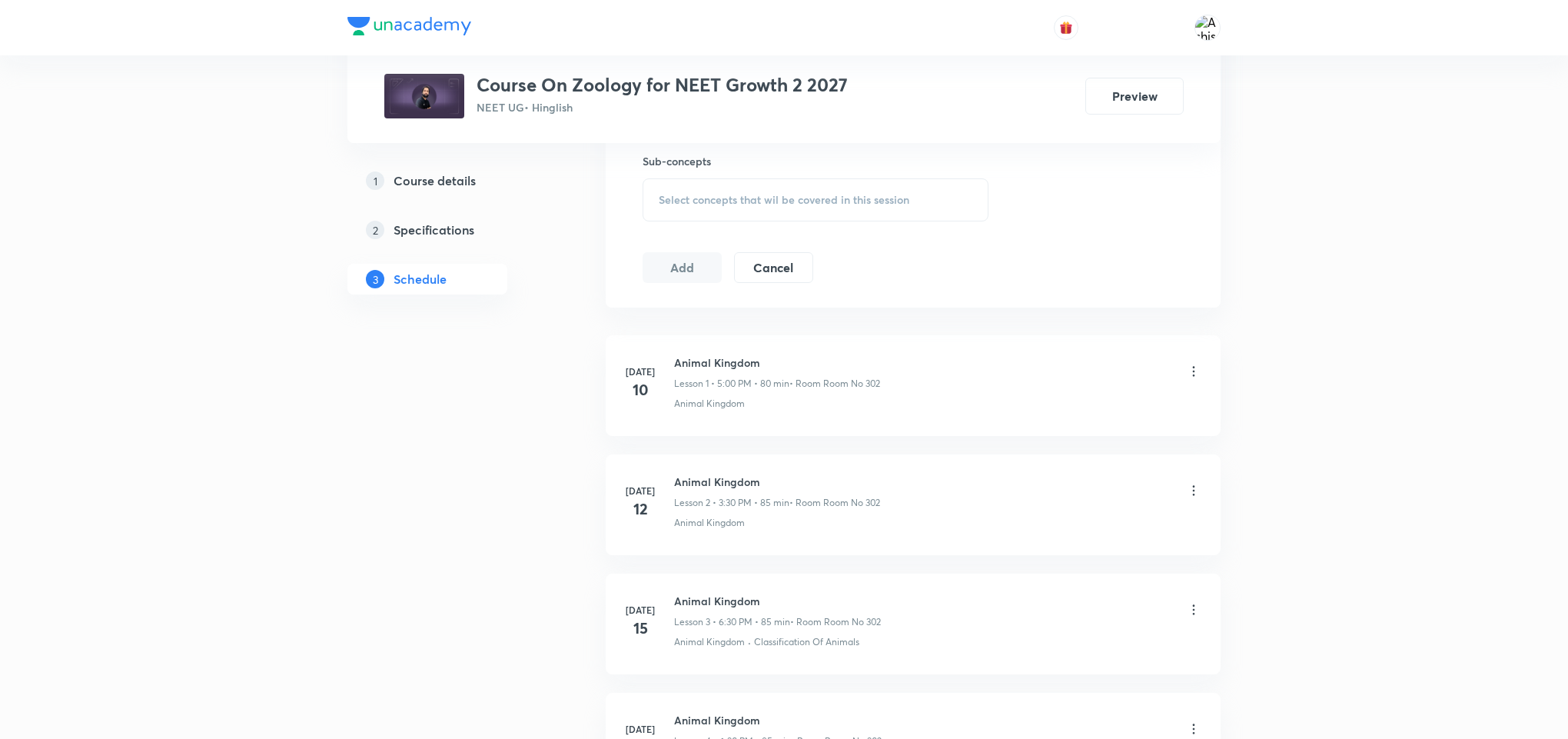
scroll to position [5294, 0]
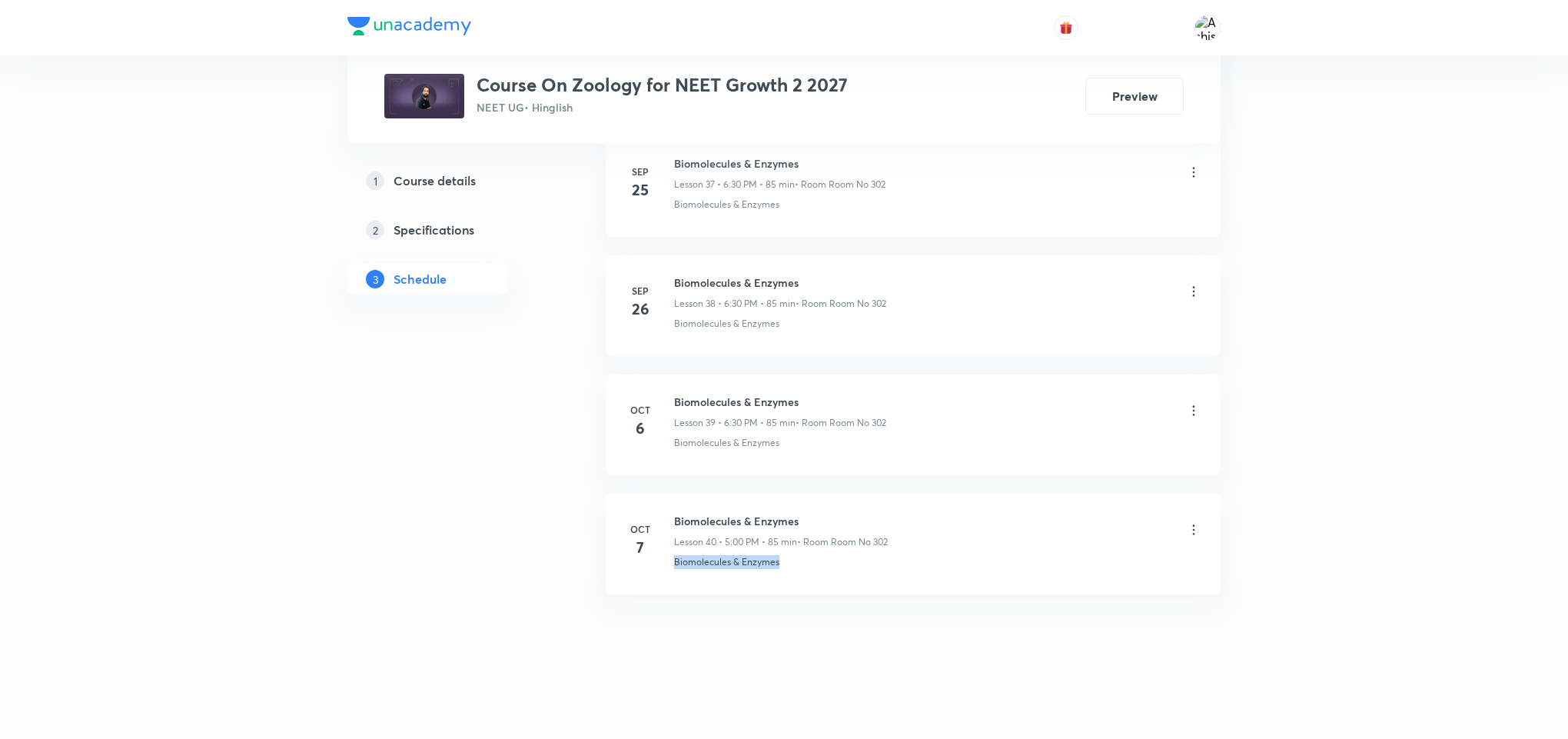
drag, startPoint x: 817, startPoint y: 580, endPoint x: 644, endPoint y: 623, distance: 178.3
copy p "Biomolecules & Enzymes"
drag, startPoint x: 688, startPoint y: 717, endPoint x: 672, endPoint y: 375, distance: 342.4
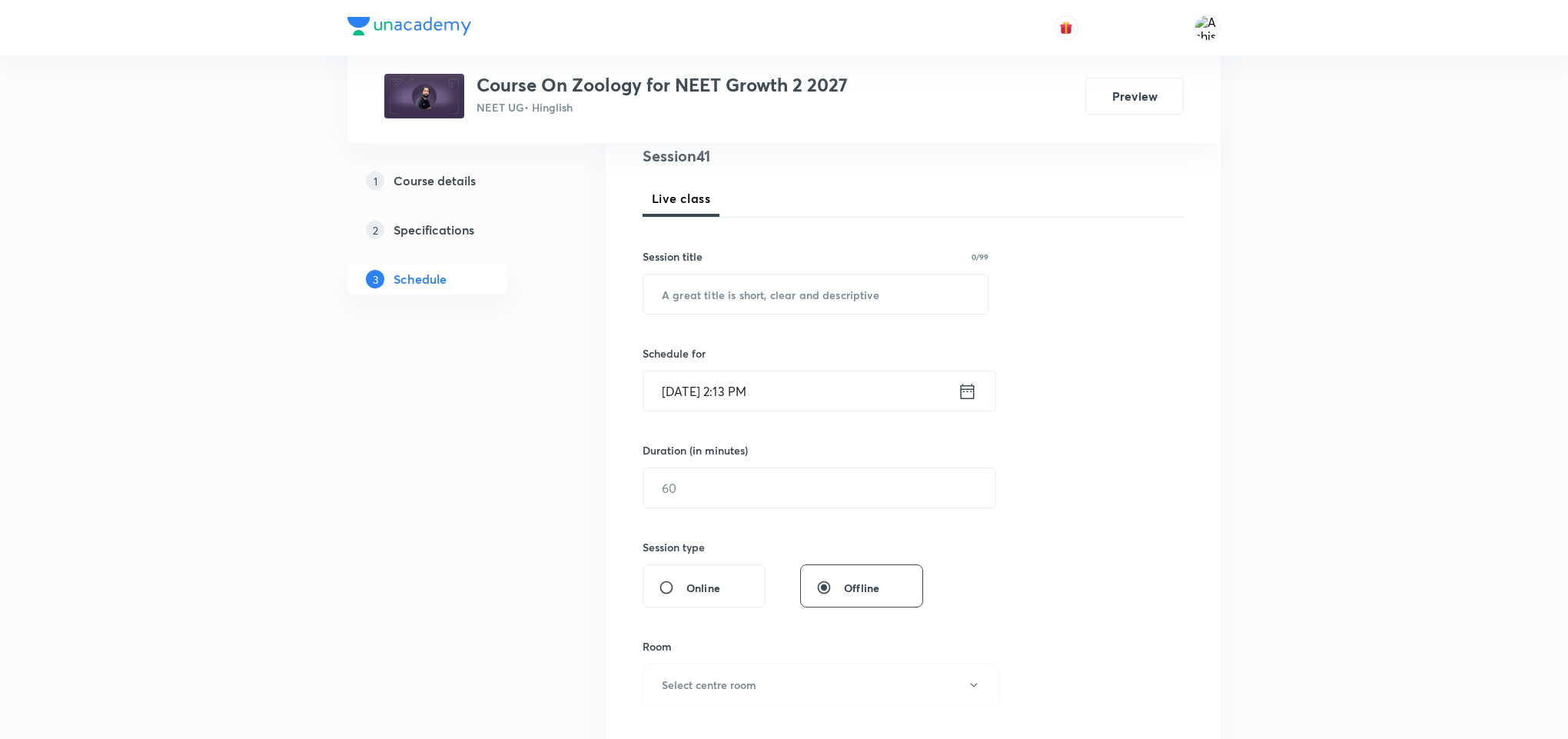
scroll to position [0, 0]
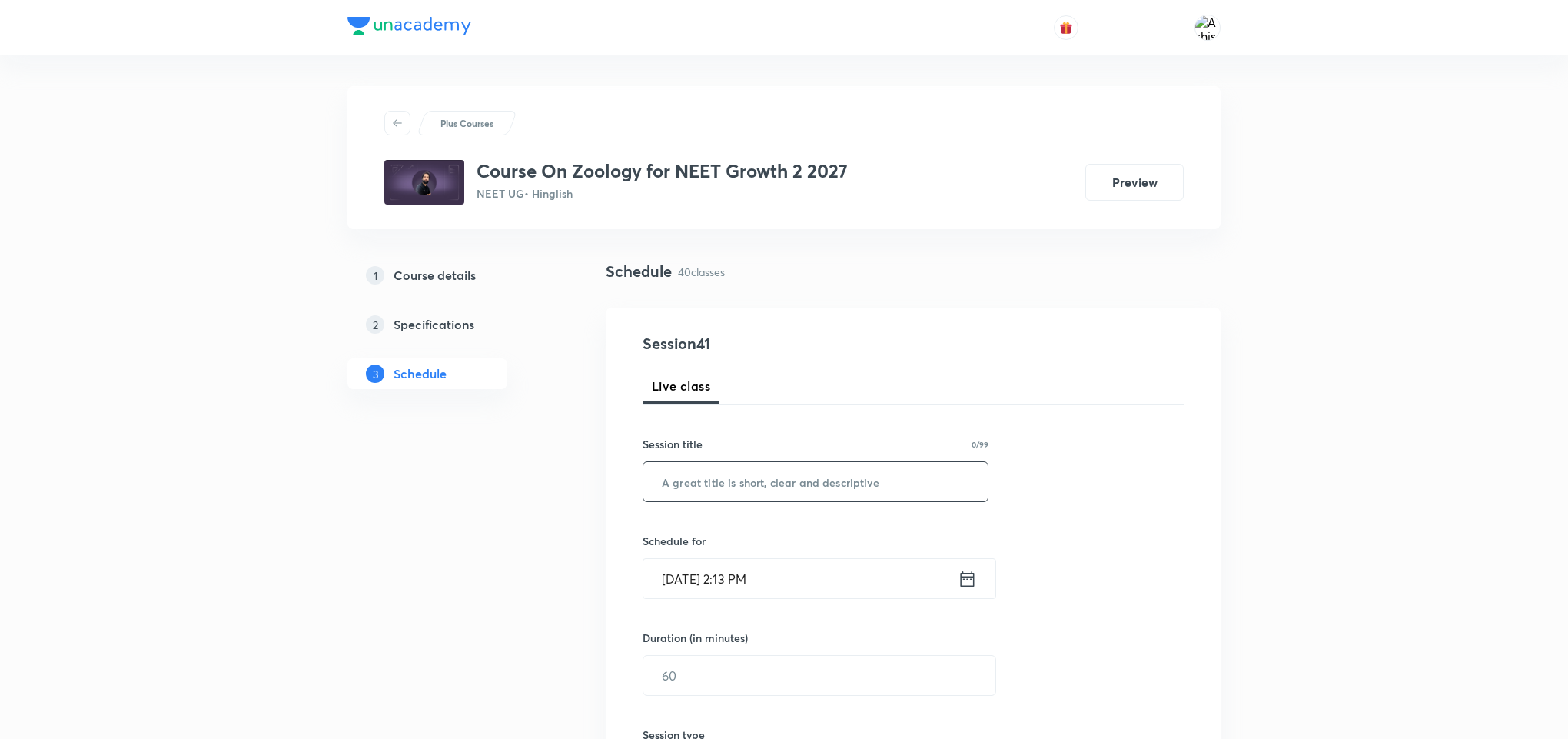
click at [746, 478] on input "text" at bounding box center [816, 481] width 344 height 39
paste input "Biomolecules & Enzymes"
type input "Biomolecules & Enzymes"
click at [690, 602] on div "Session 41 Live class Session title 22/99 Biomolecules & Enzymes ​ Schedule for…" at bounding box center [913, 693] width 541 height 722
click at [701, 562] on input "Oct 8, 2025, 2:13 PM" at bounding box center [800, 578] width 314 height 39
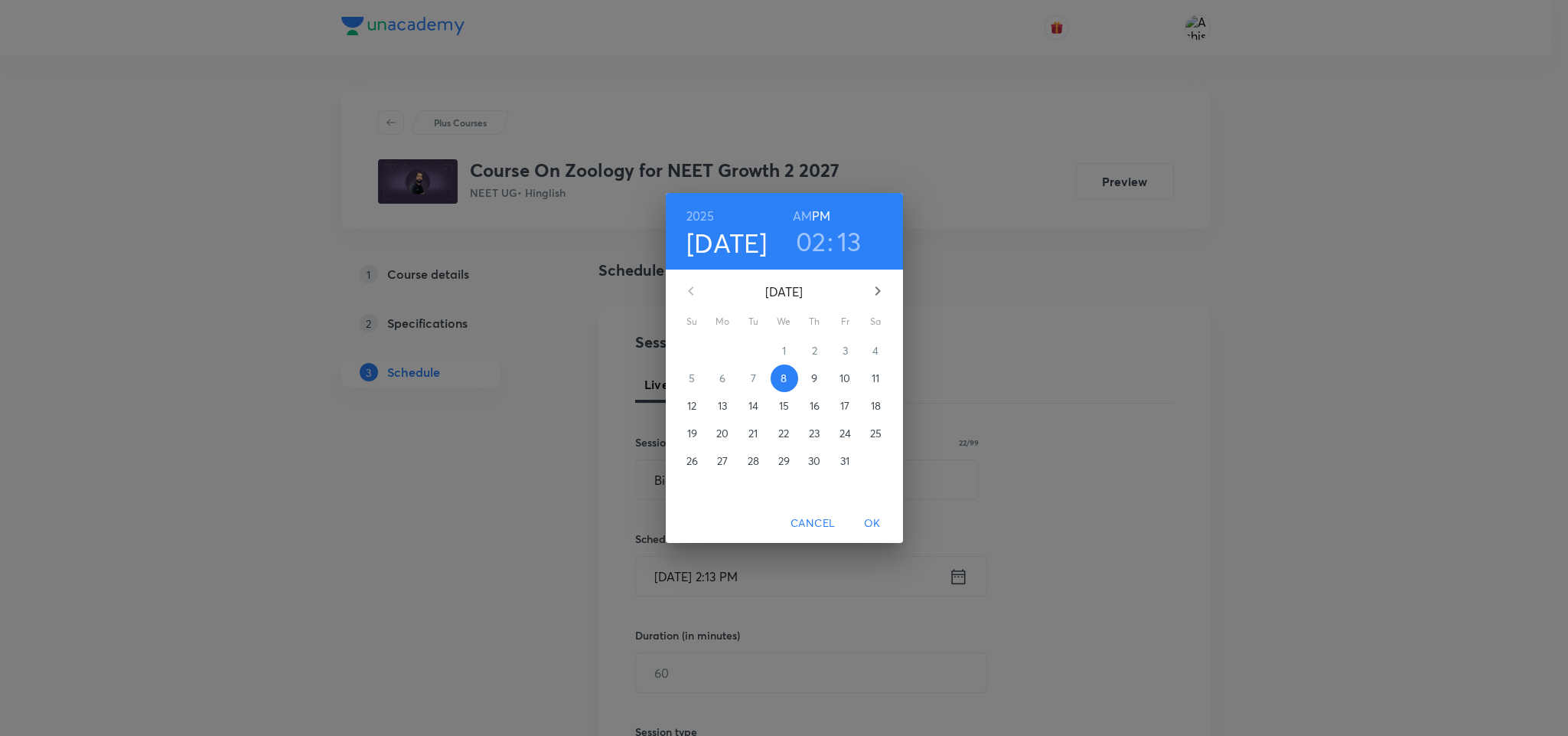
click at [822, 249] on h3 "02" at bounding box center [812, 240] width 31 height 32
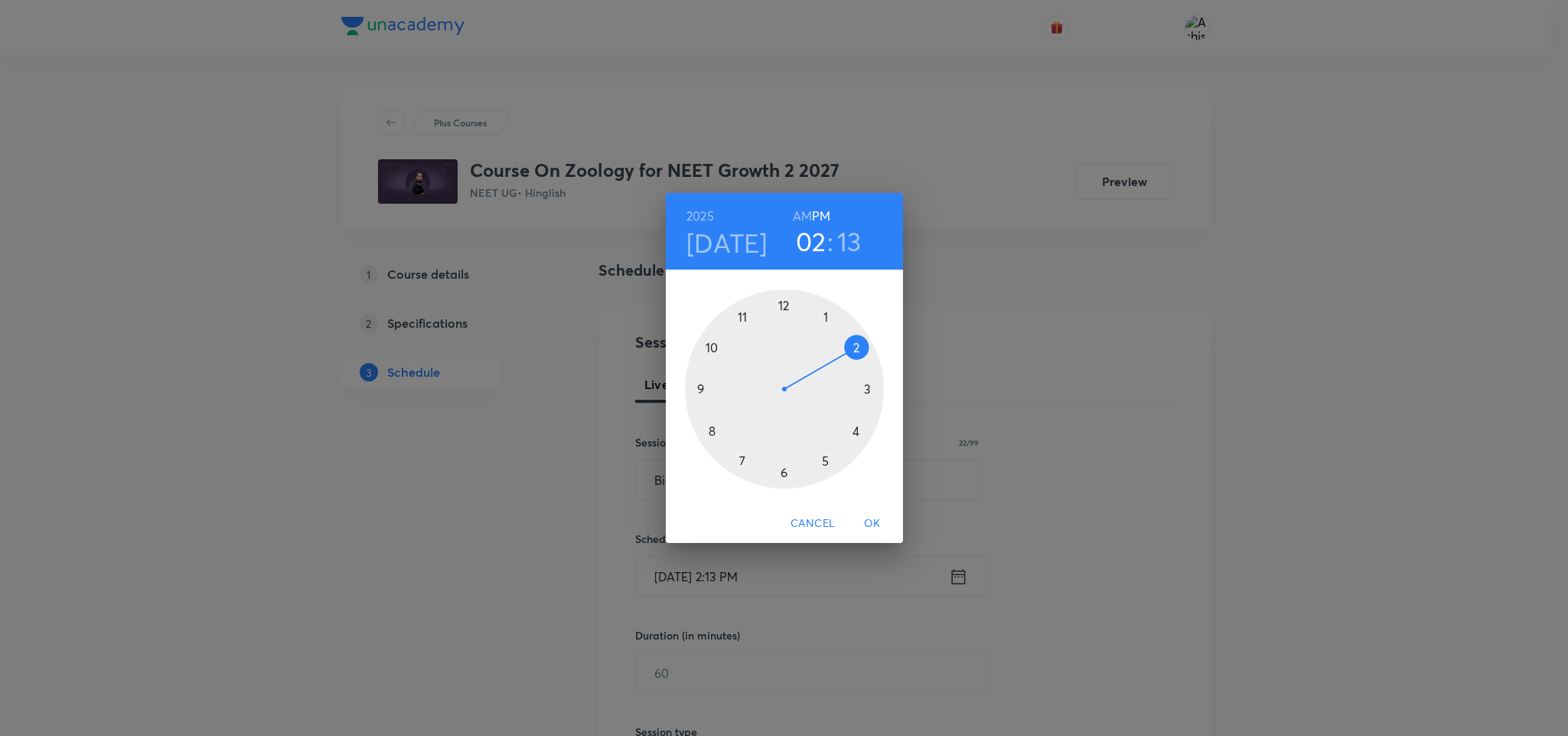
click at [781, 471] on div at bounding box center [784, 389] width 199 height 199
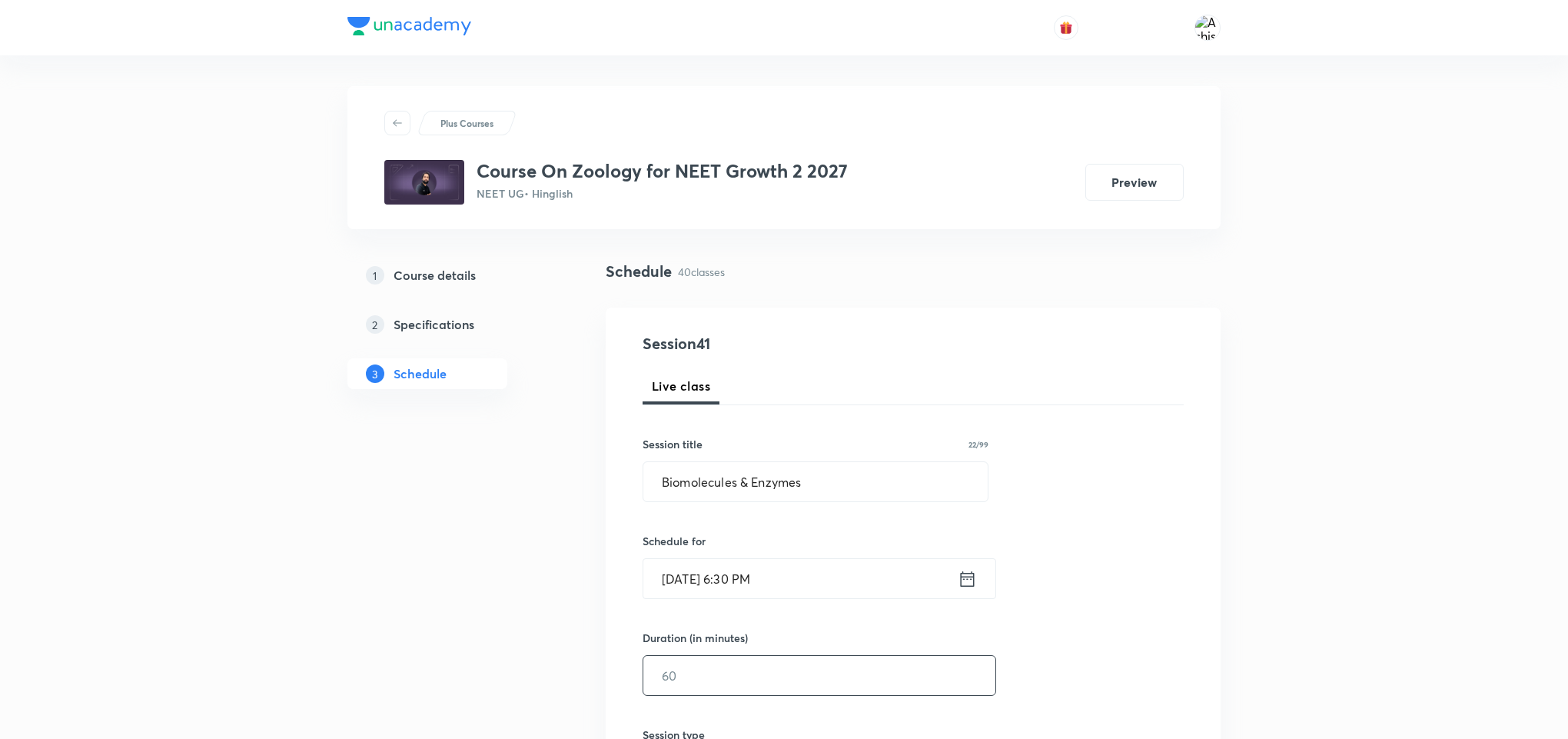
click at [713, 672] on input "text" at bounding box center [819, 675] width 352 height 39
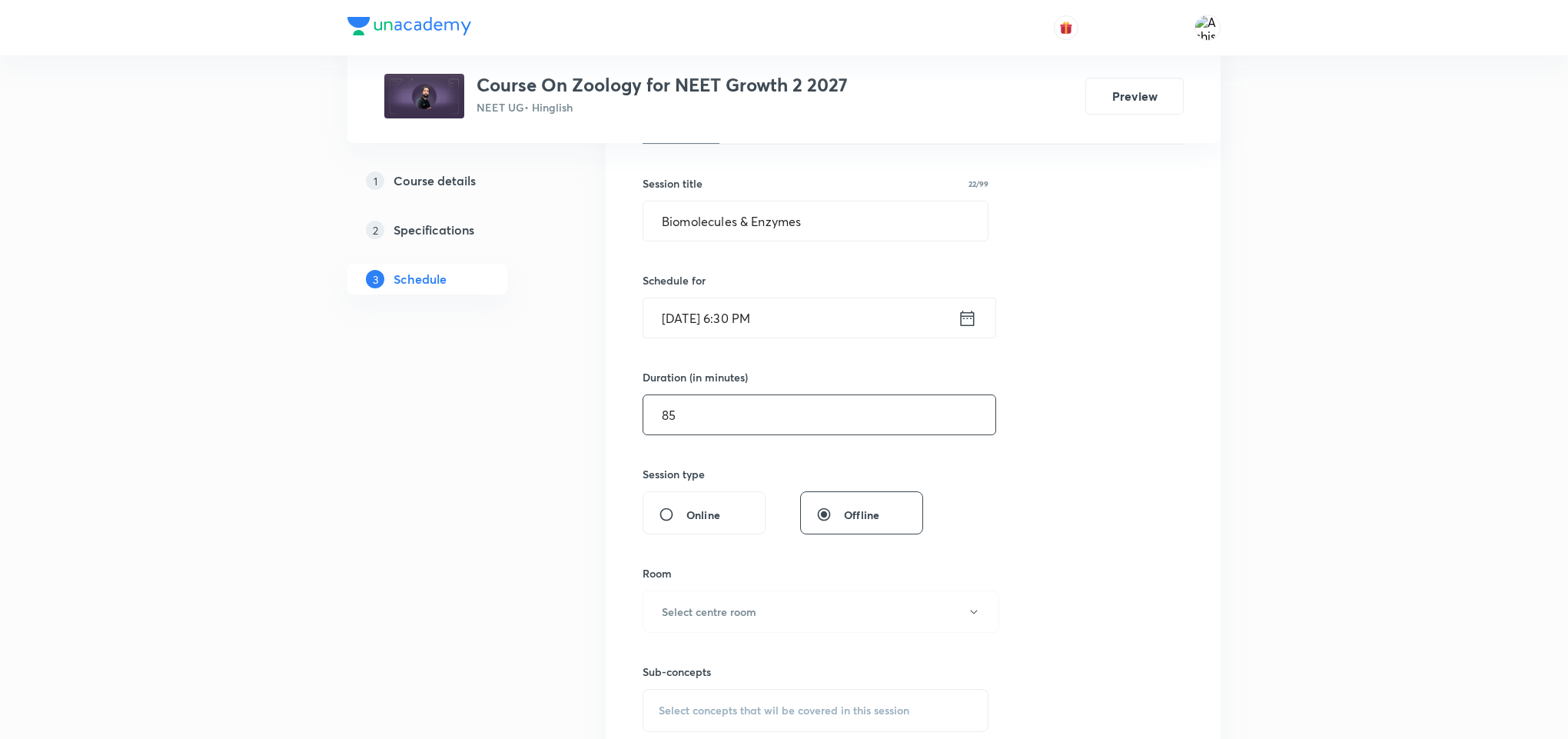
scroll to position [346, 0]
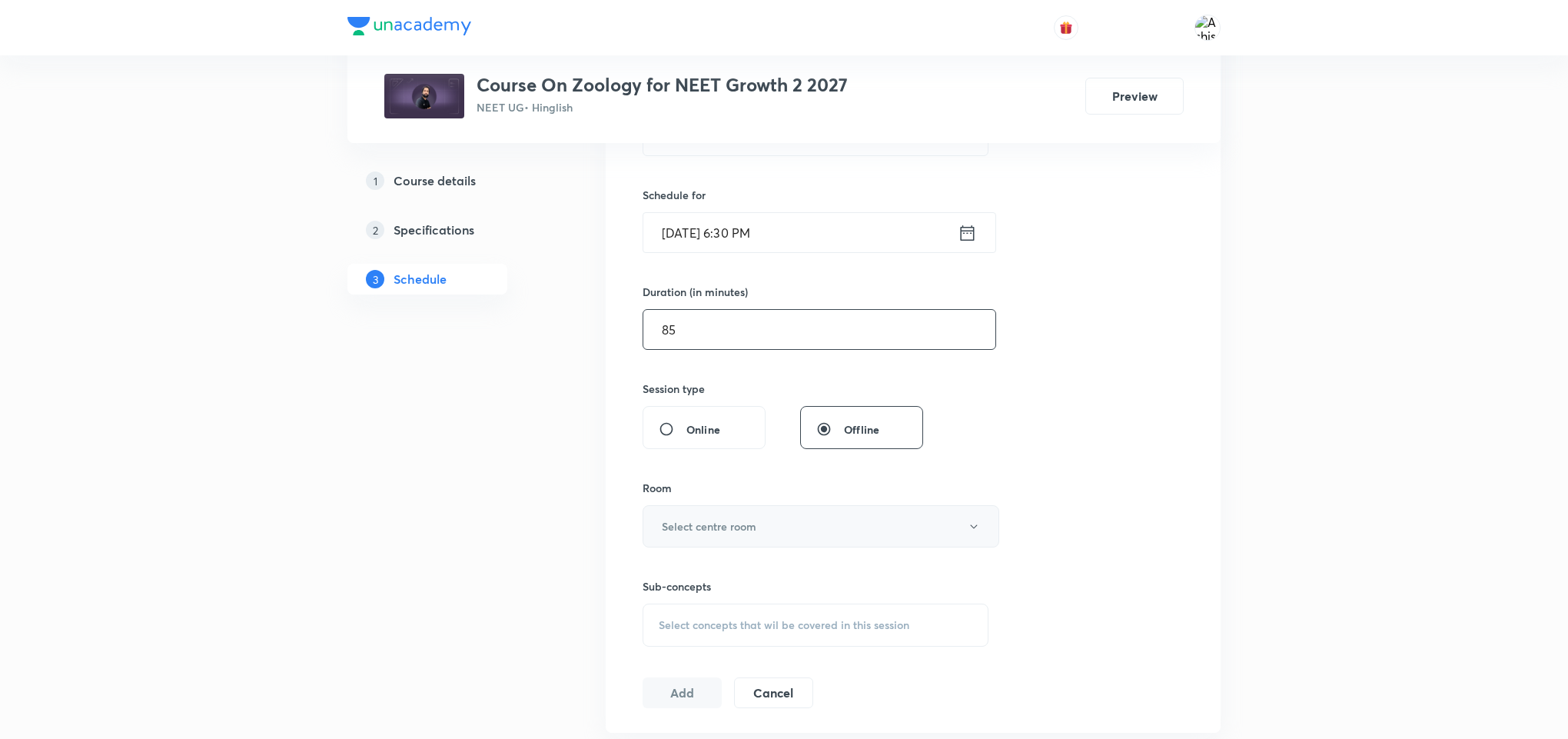
type input "85"
click at [697, 528] on h6 "Select centre room" at bounding box center [709, 526] width 94 height 16
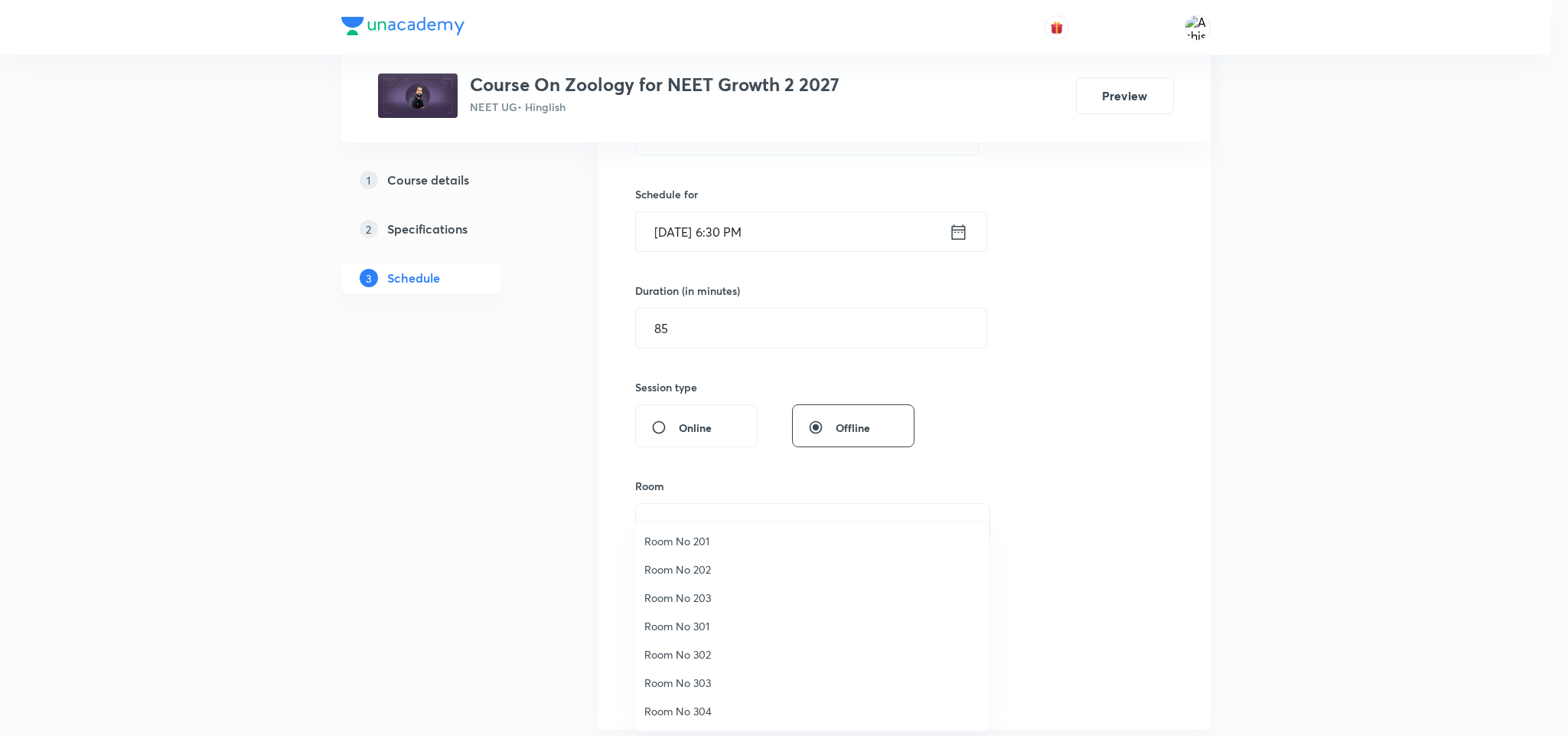
click at [694, 653] on span "Room No 302" at bounding box center [812, 654] width 335 height 16
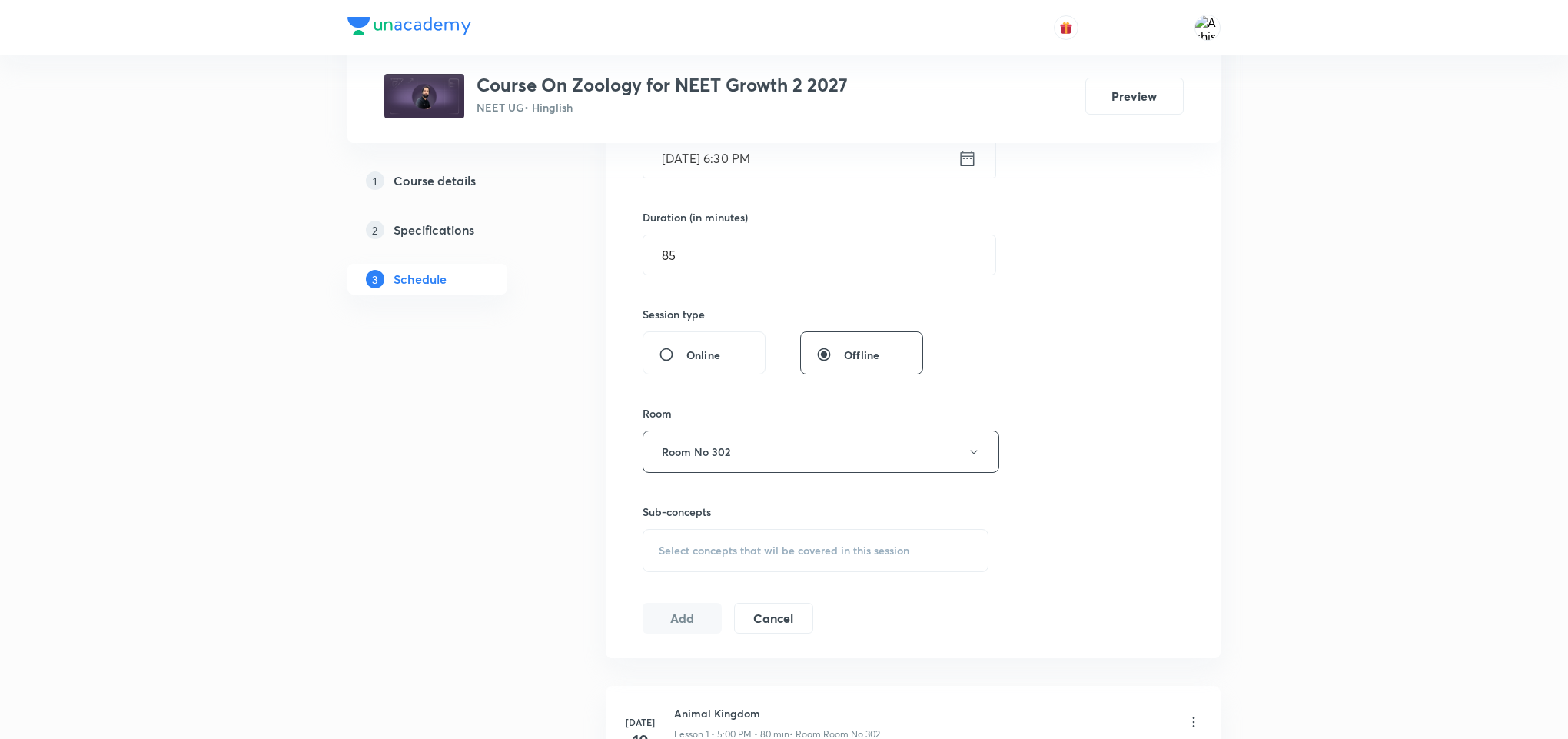
scroll to position [461, 0]
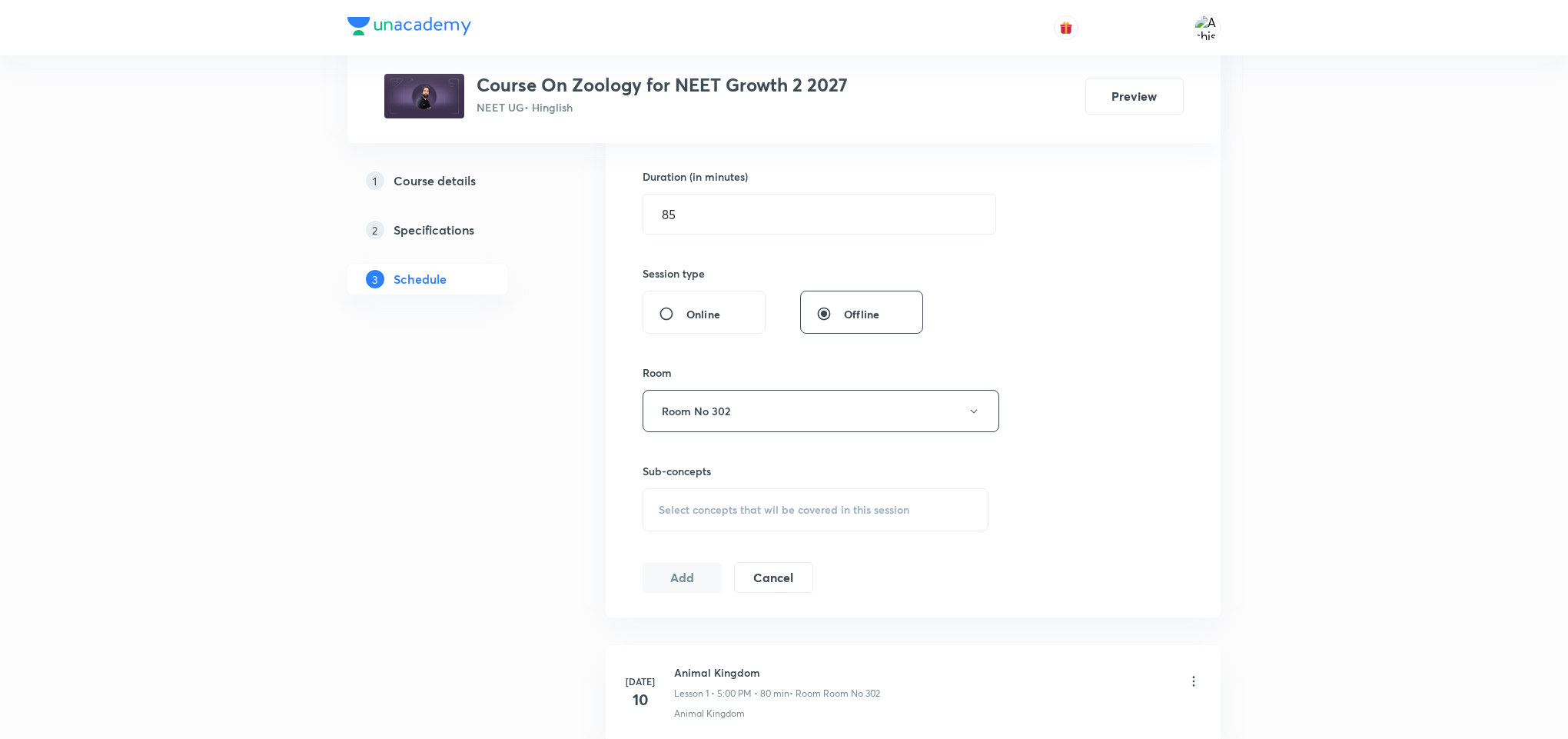
click at [736, 516] on span "Select concepts that wil be covered in this session" at bounding box center [784, 510] width 251 height 12
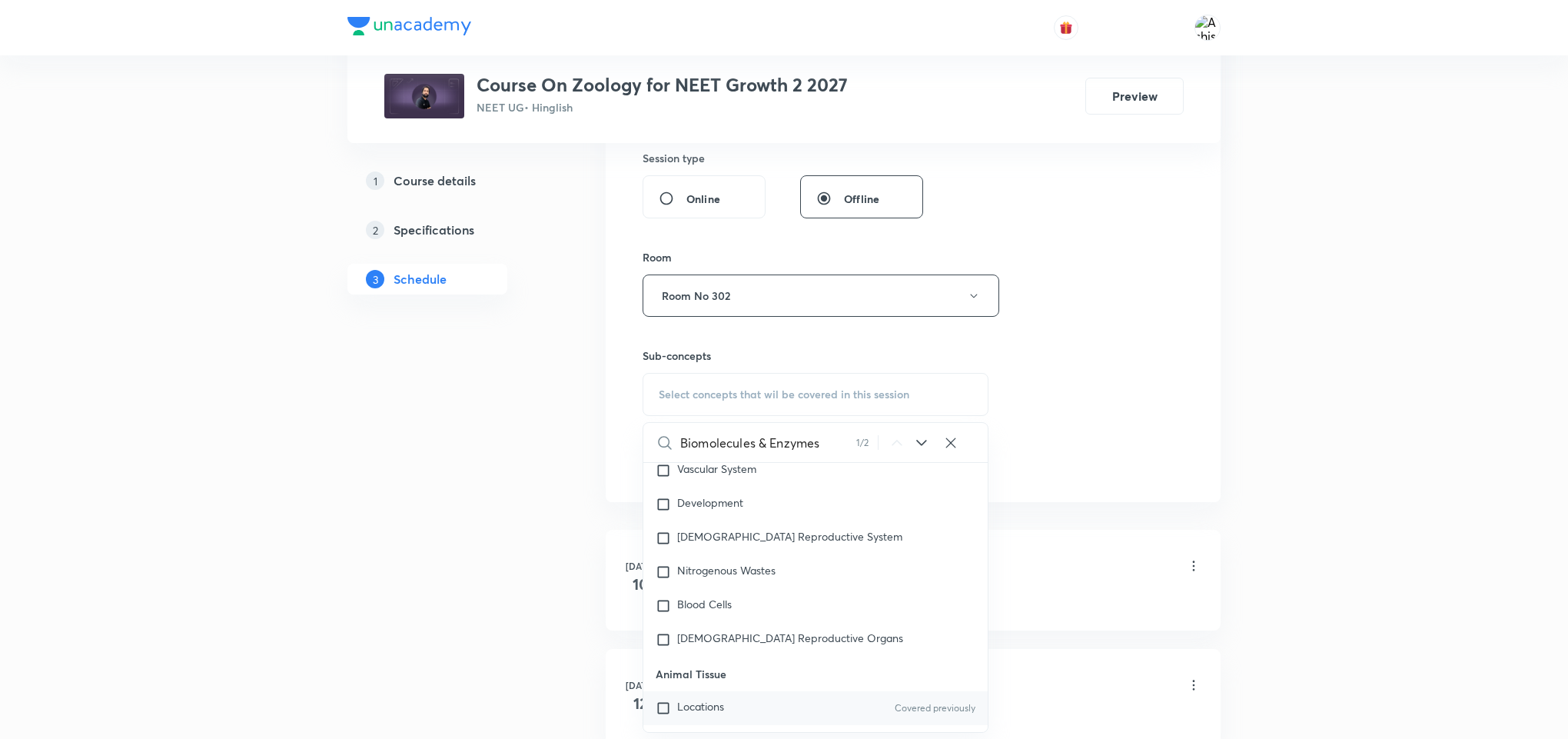
scroll to position [70312, 0]
type input "Biomolecules & Enzymes"
click at [695, 702] on mark "Biomolecules & Enzymes" at bounding box center [737, 709] width 120 height 15
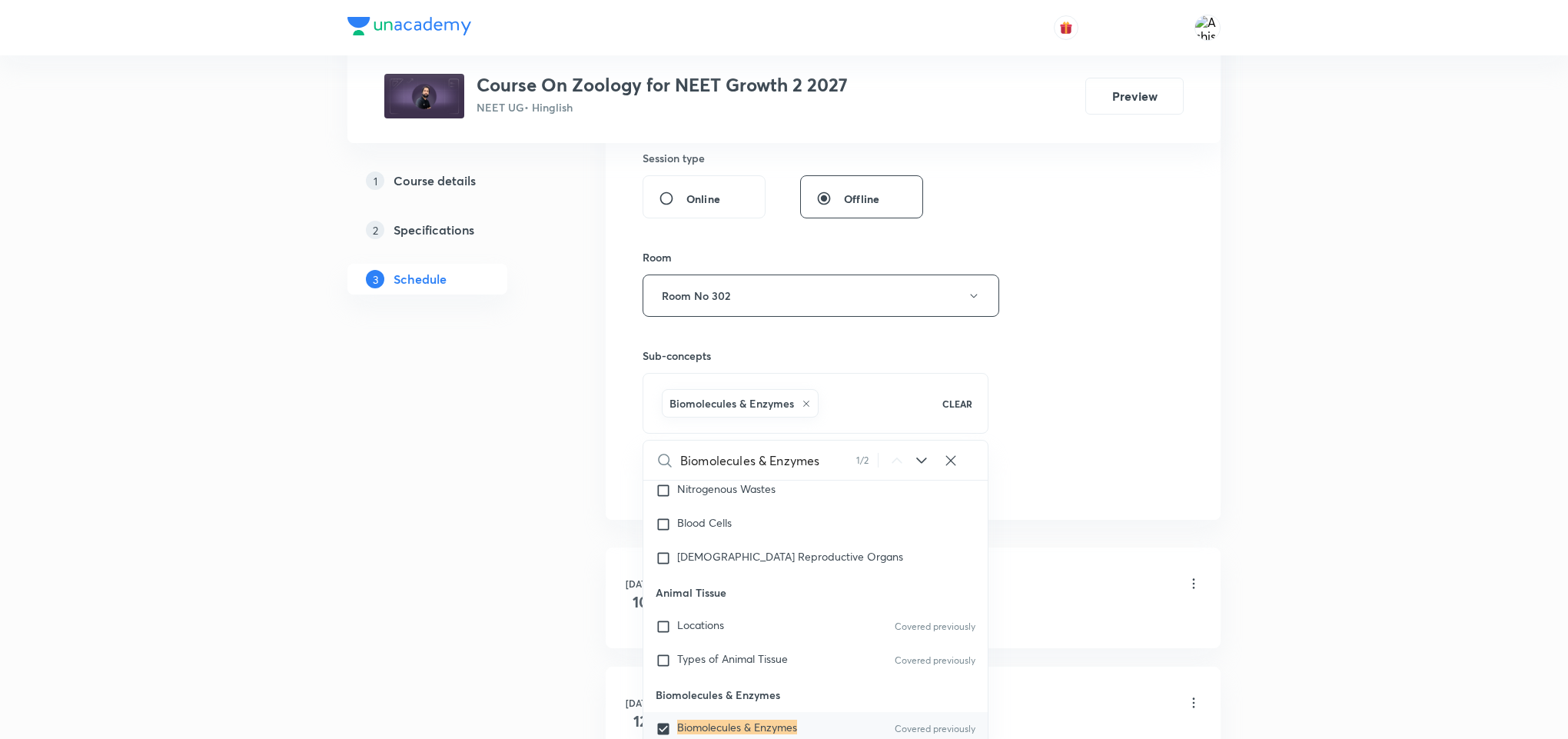
checkbox input "true"
click at [1144, 414] on div "Session 41 Live class Session title 22/99 Biomolecules & Enzymes ​ Schedule for…" at bounding box center [913, 125] width 541 height 740
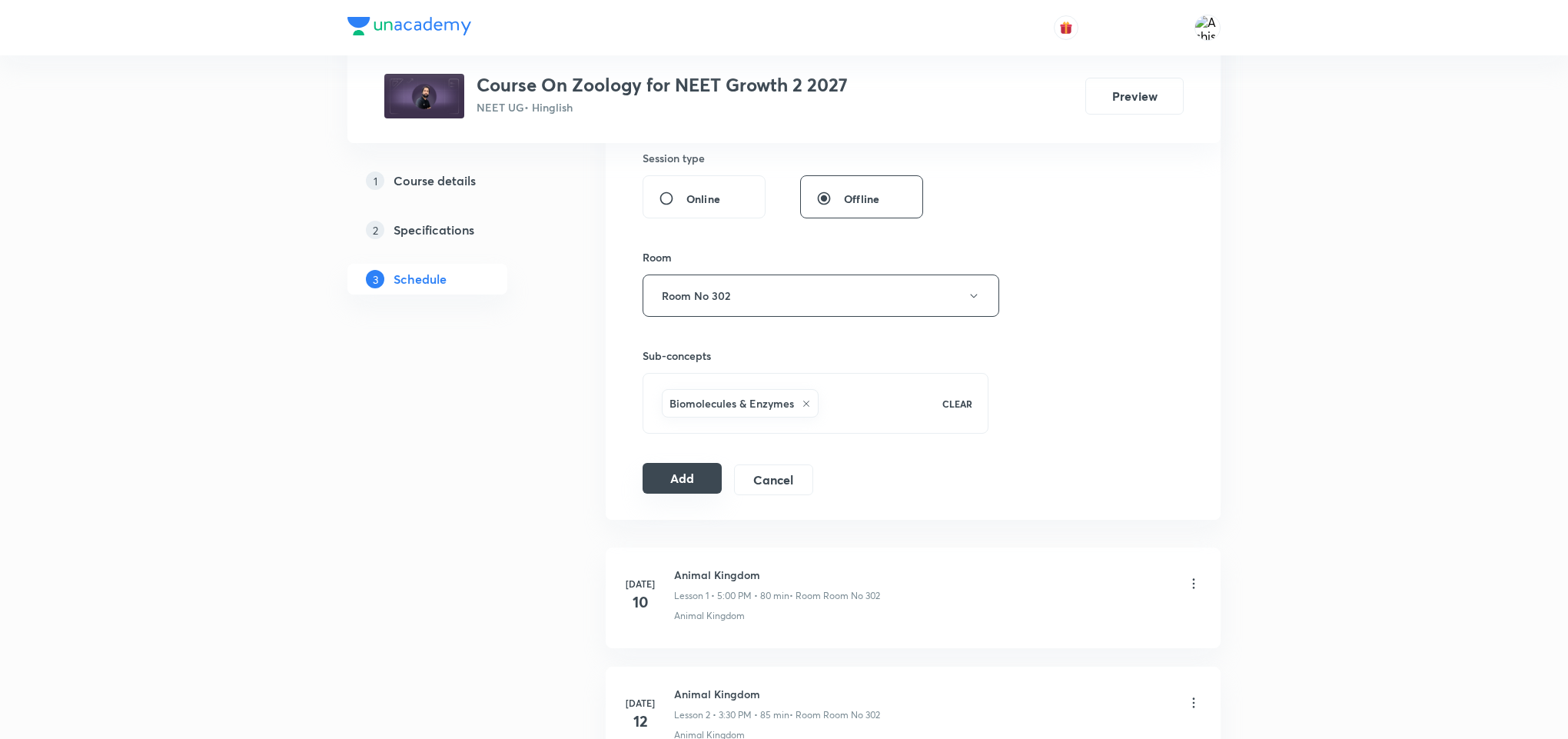
click at [672, 478] on button "Add" at bounding box center [683, 479] width 80 height 31
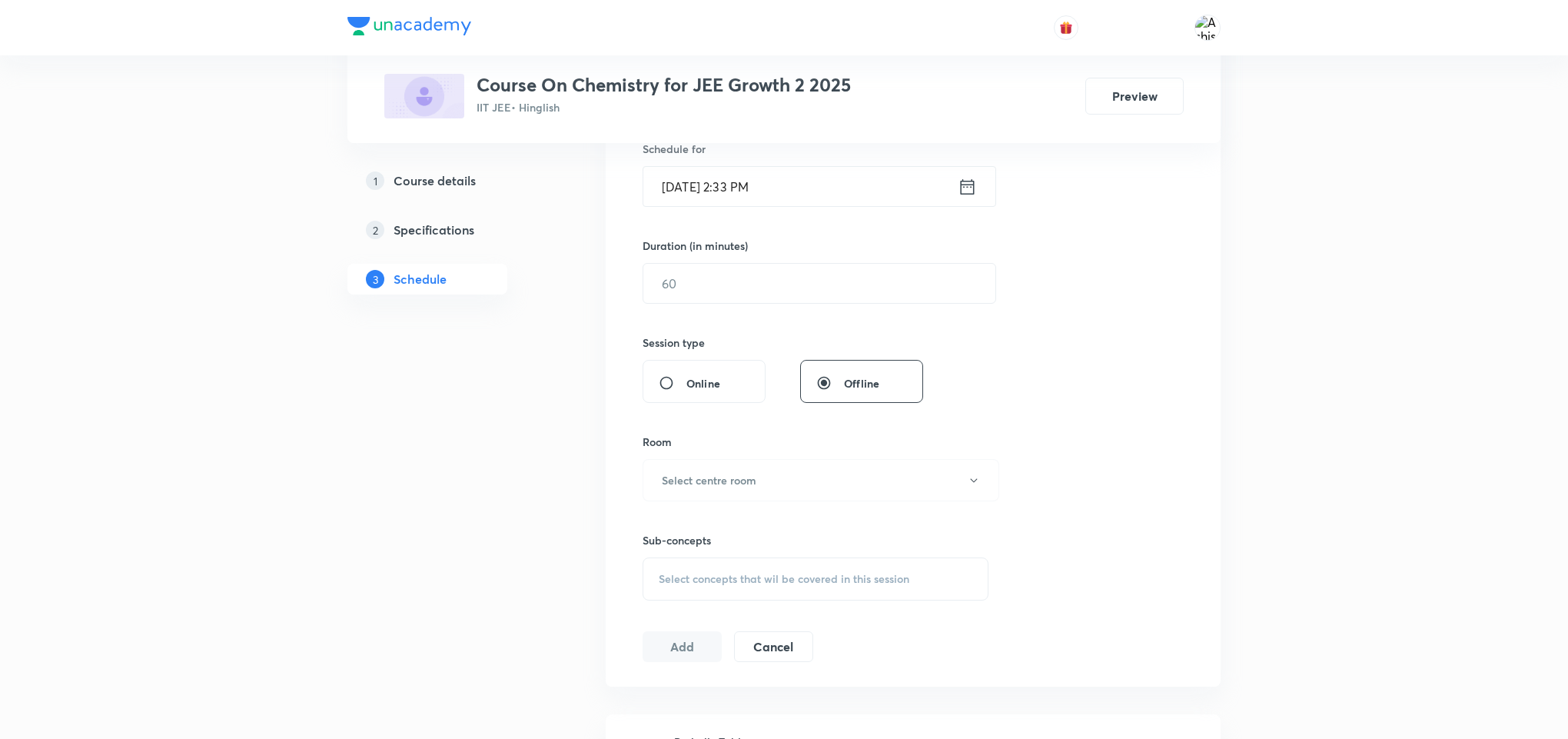
scroll to position [2055, 0]
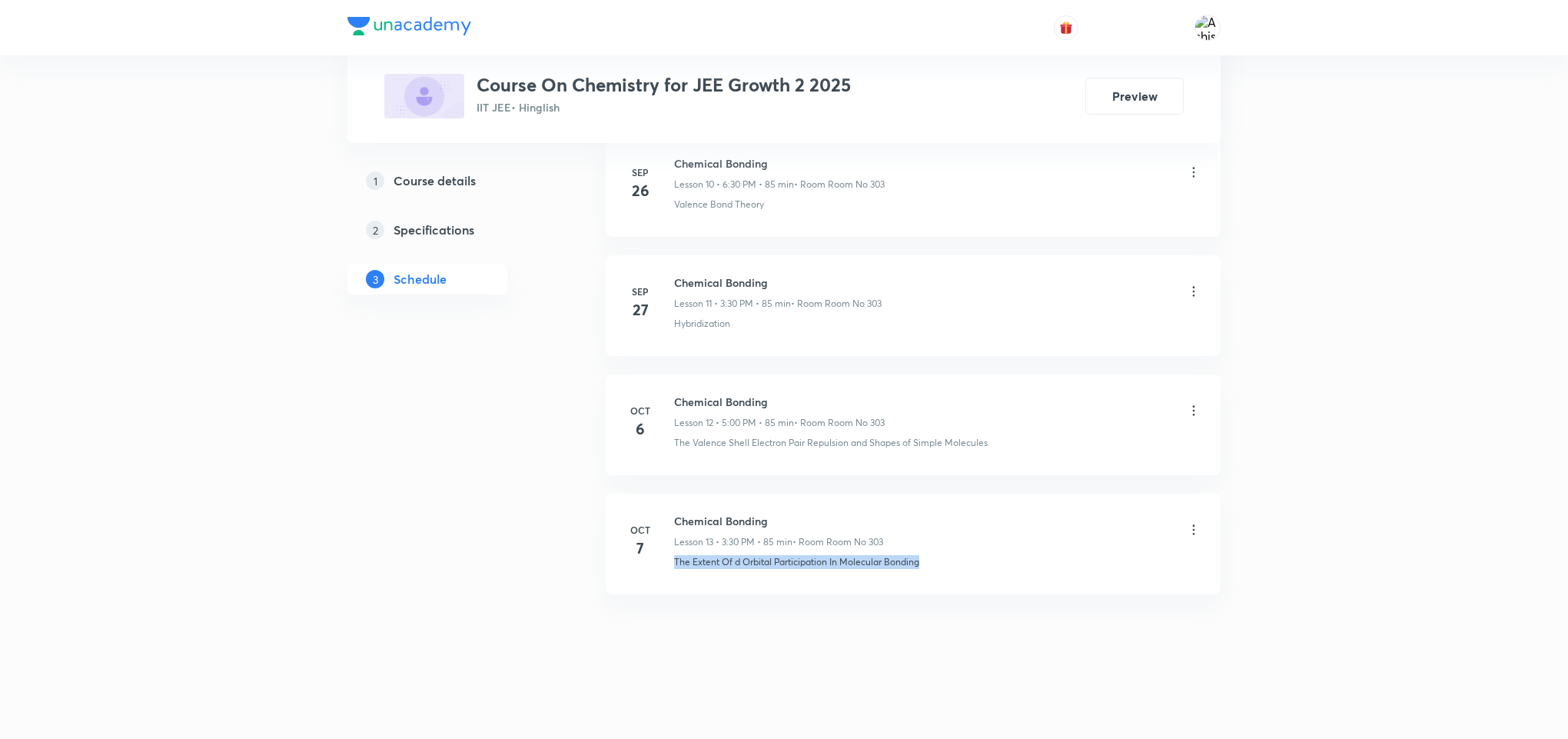
drag, startPoint x: 673, startPoint y: 572, endPoint x: 969, endPoint y: 609, distance: 298.3
copy p "The Extent Of d Orbital Participation In Molecular Bonding"
drag, startPoint x: 782, startPoint y: 515, endPoint x: 665, endPoint y: 494, distance: 118.9
click at [665, 494] on li "[DATE] Chemical Bonding Lesson 13 • 3:30 PM • 85 min • Room Room No 303 The Ext…" at bounding box center [913, 543] width 615 height 100
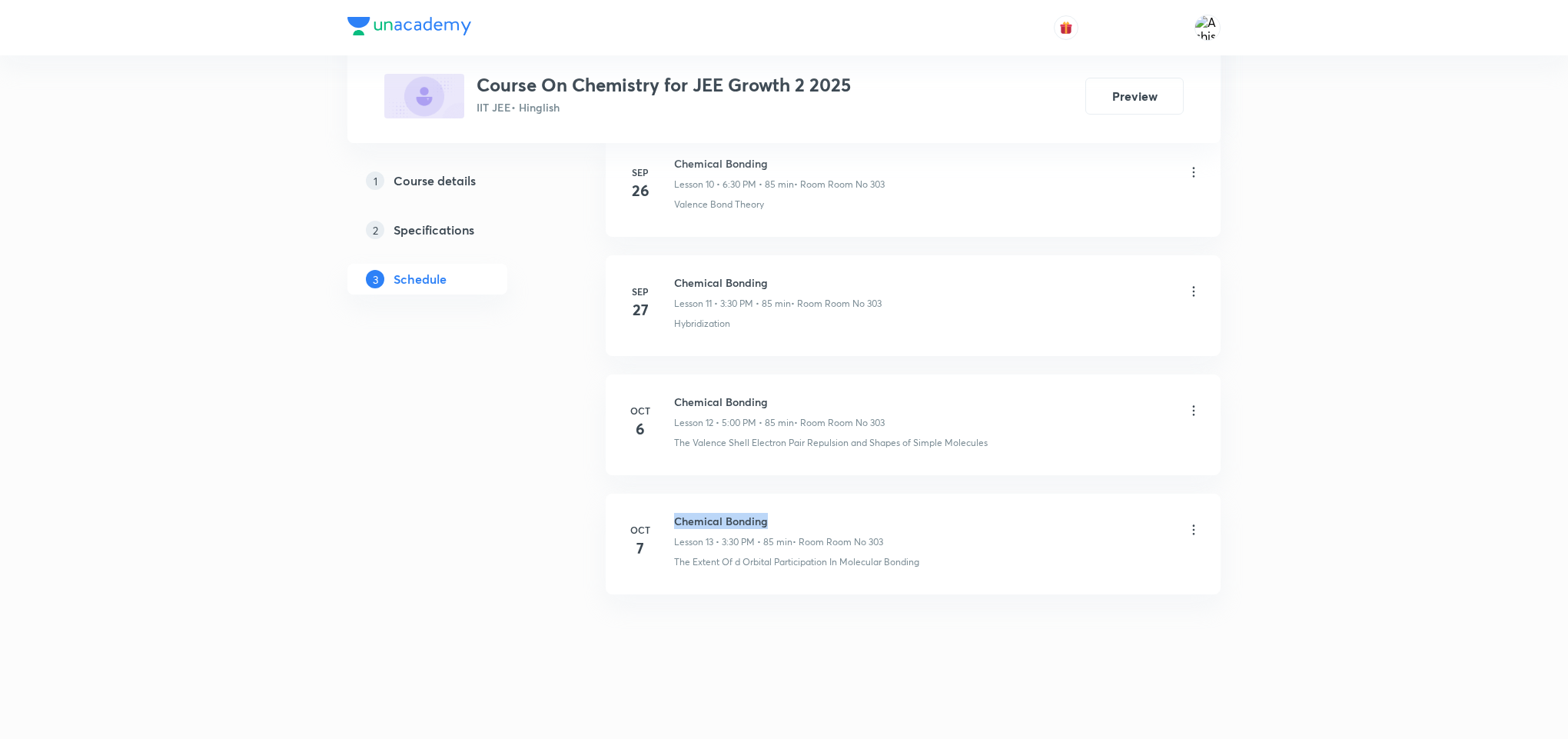
copy h6 "Chemical Bonding"
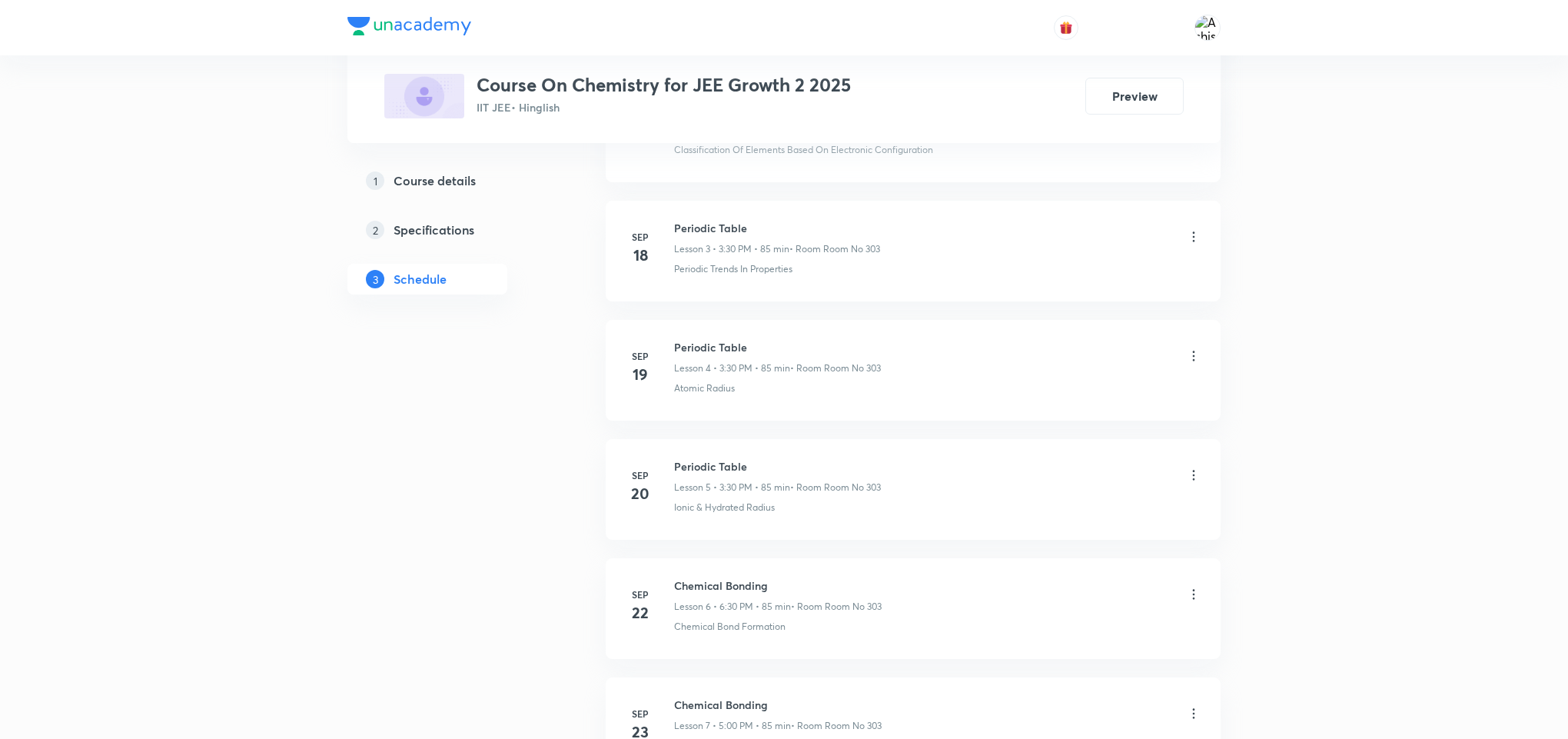
scroll to position [0, 0]
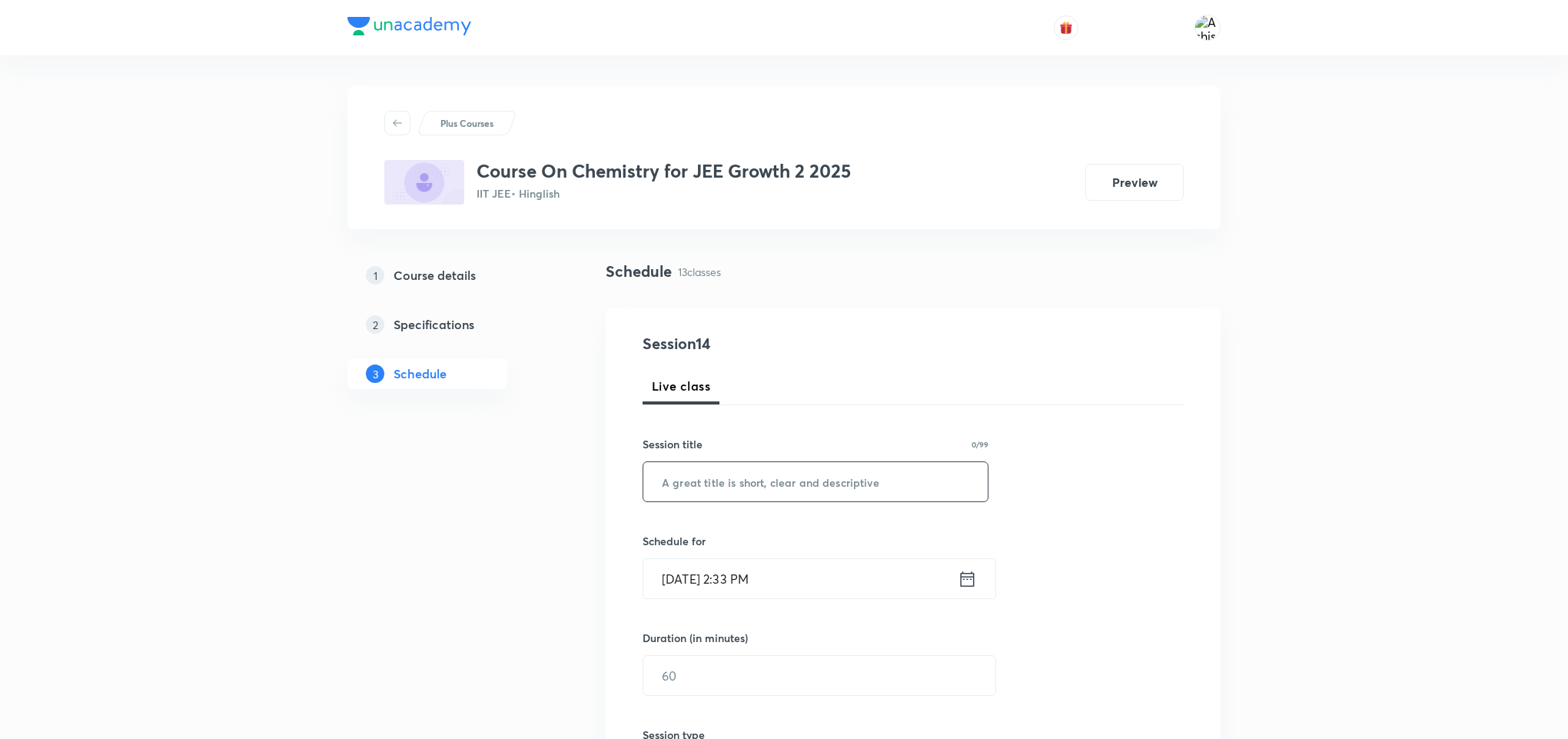
click at [743, 499] on input "text" at bounding box center [816, 481] width 344 height 39
paste input "Chemical Bonding"
type input "Chemical Bonding"
click at [683, 575] on input "[DATE] 2:33 PM" at bounding box center [800, 578] width 314 height 39
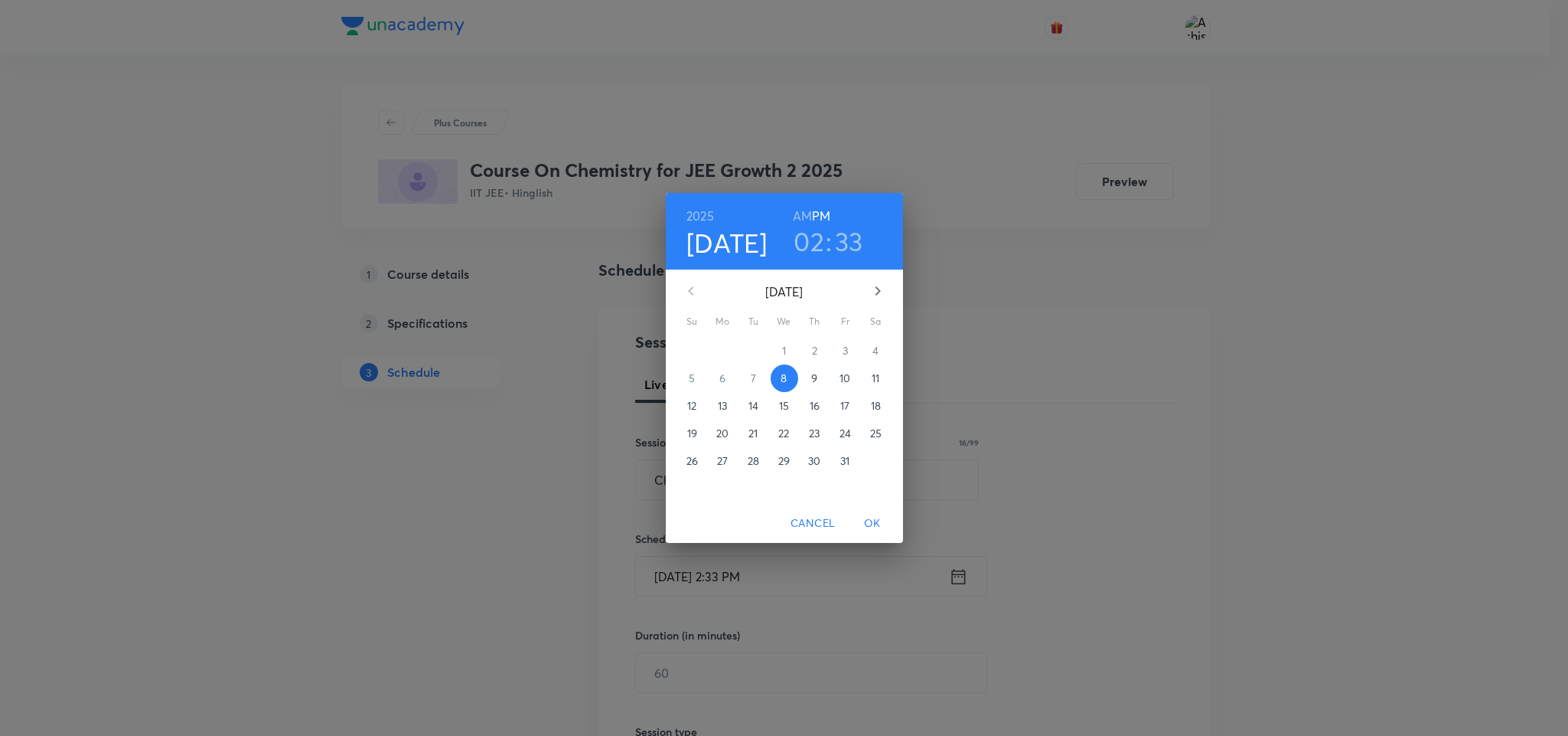
click at [849, 235] on h3 "33" at bounding box center [849, 240] width 28 height 32
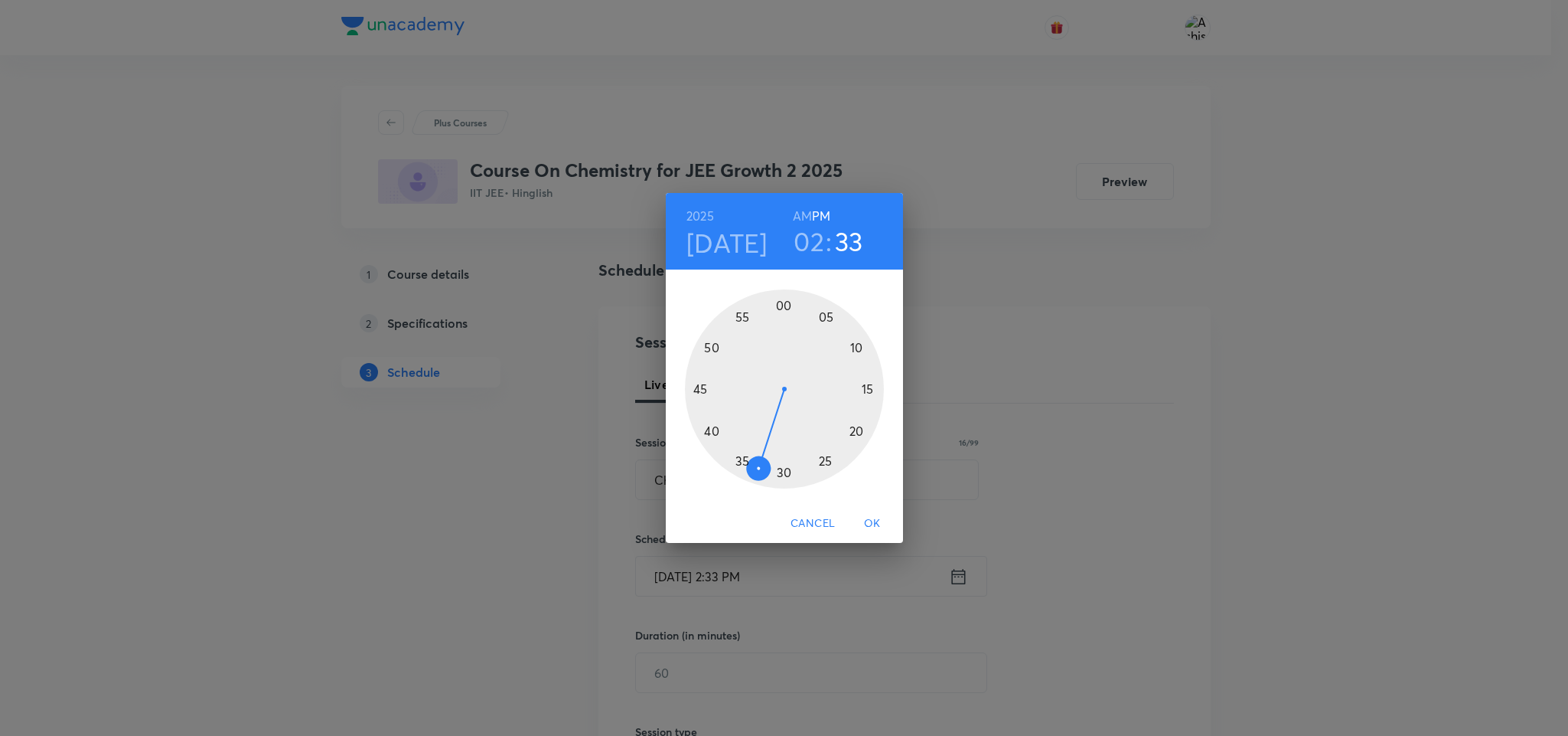
click at [740, 459] on div at bounding box center [784, 389] width 199 height 199
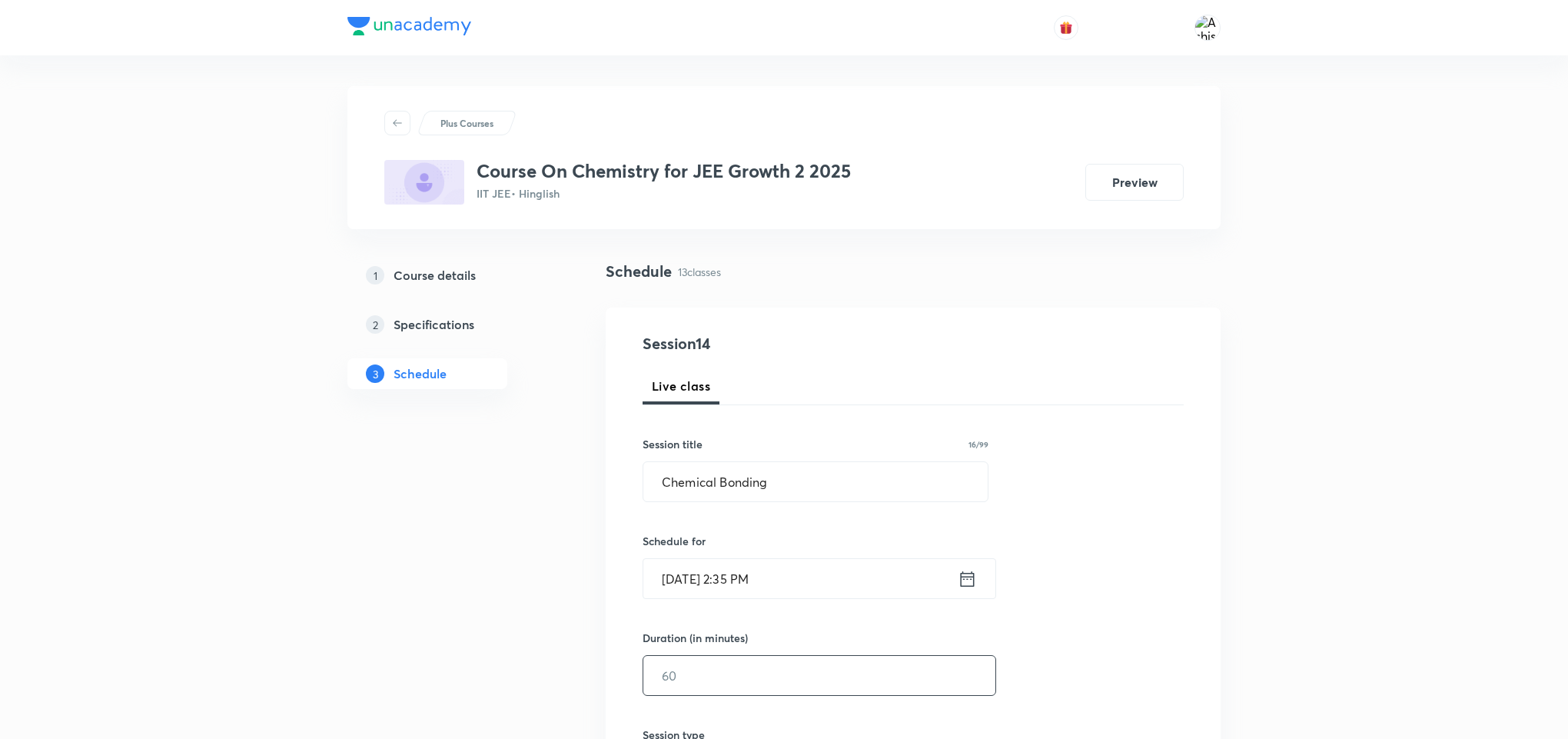
click at [717, 683] on input "text" at bounding box center [819, 675] width 352 height 39
